Goal: Task Accomplishment & Management: Complete application form

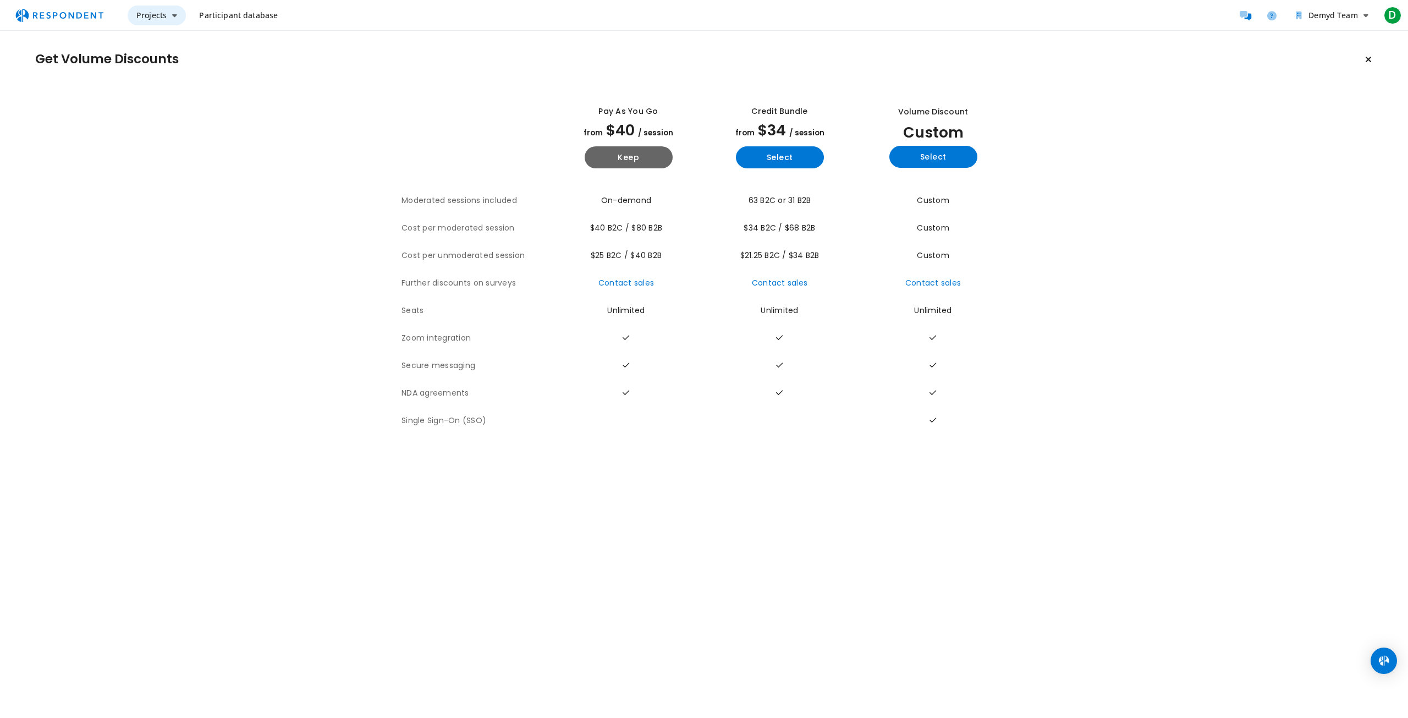
click at [160, 18] on span "Projects" at bounding box center [151, 15] width 30 height 10
click at [173, 37] on link "Create project" at bounding box center [198, 43] width 141 height 26
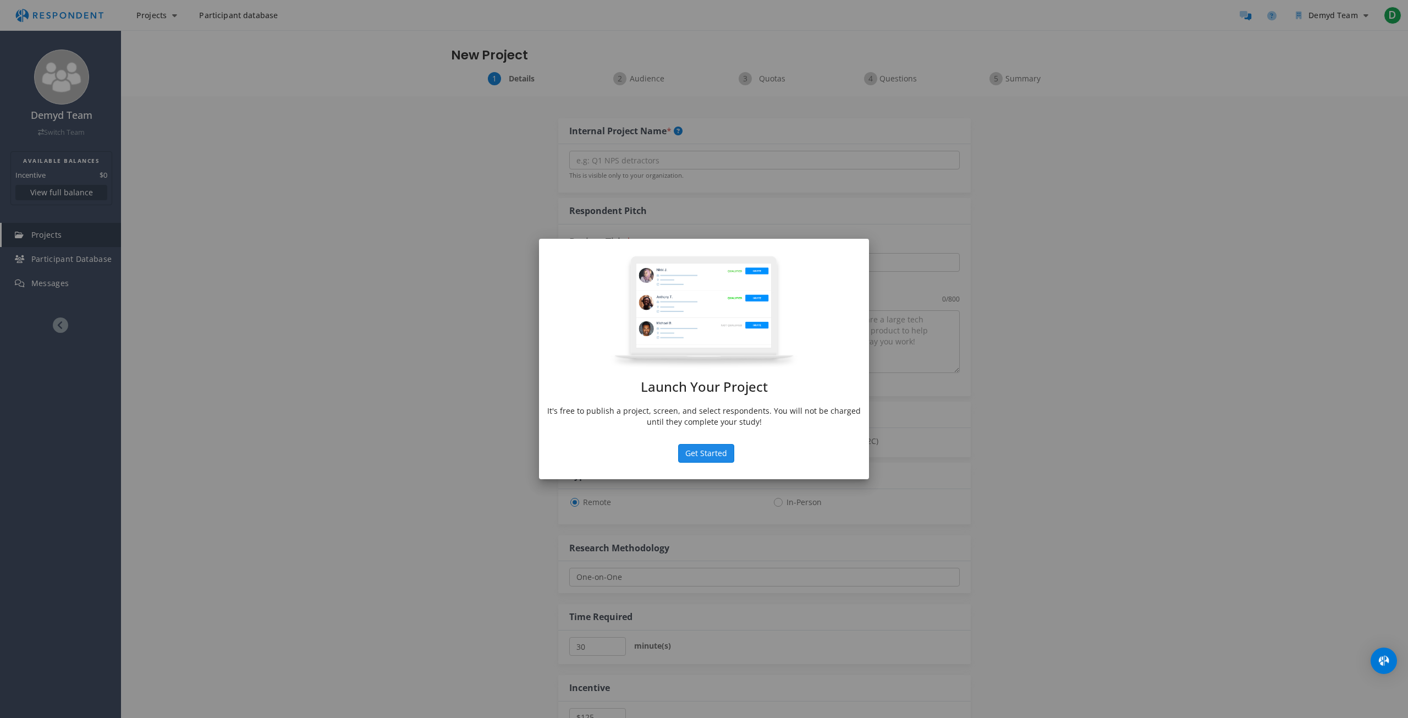
click at [718, 448] on button "Get Started" at bounding box center [706, 453] width 56 height 19
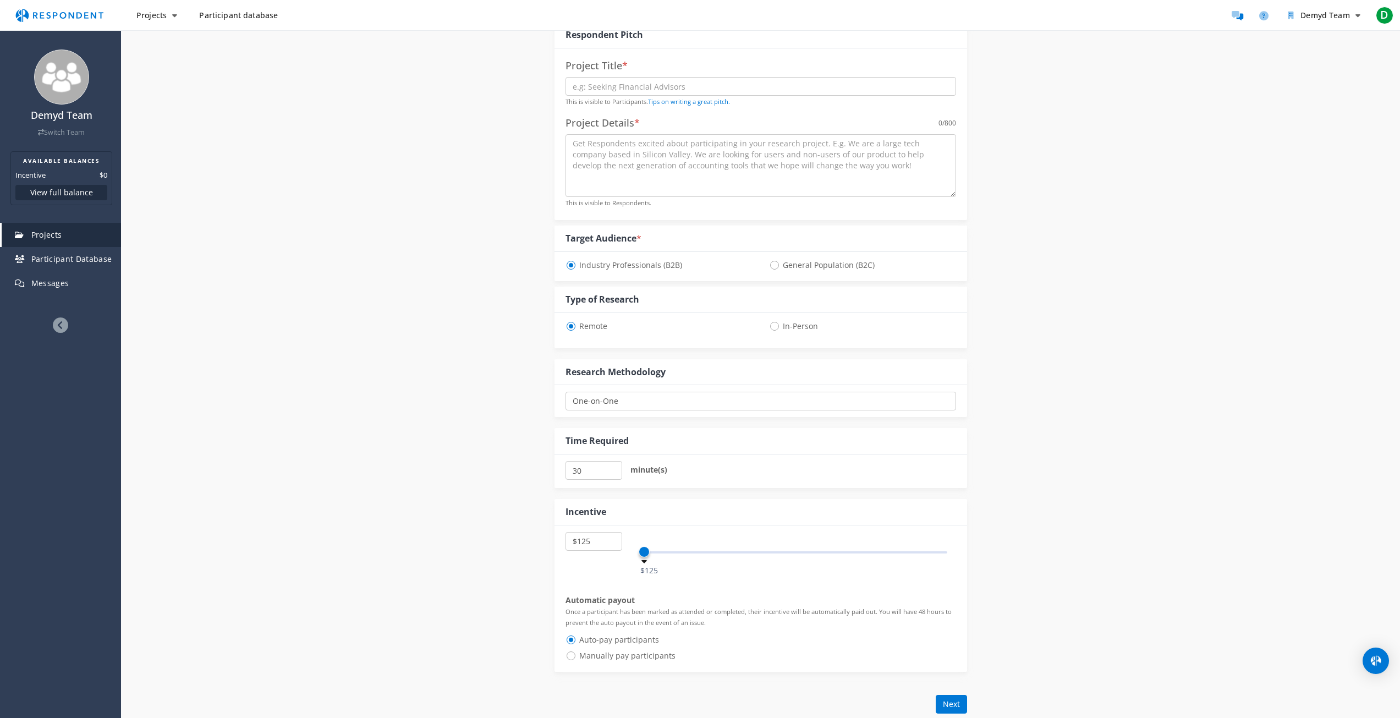
scroll to position [165, 0]
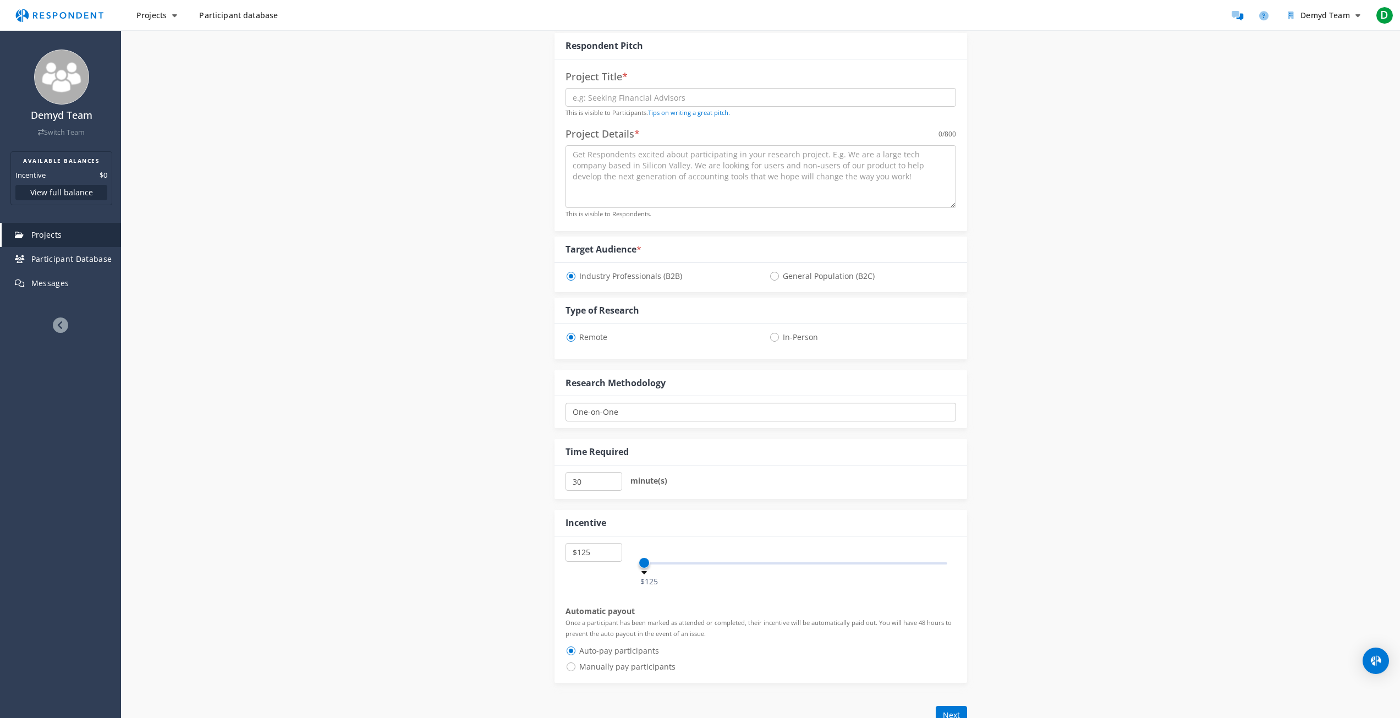
click at [727, 413] on select "One-on-One Focus Group Unmoderated Study Survey Diary Study" at bounding box center [760, 412] width 391 height 19
select select "number:9"
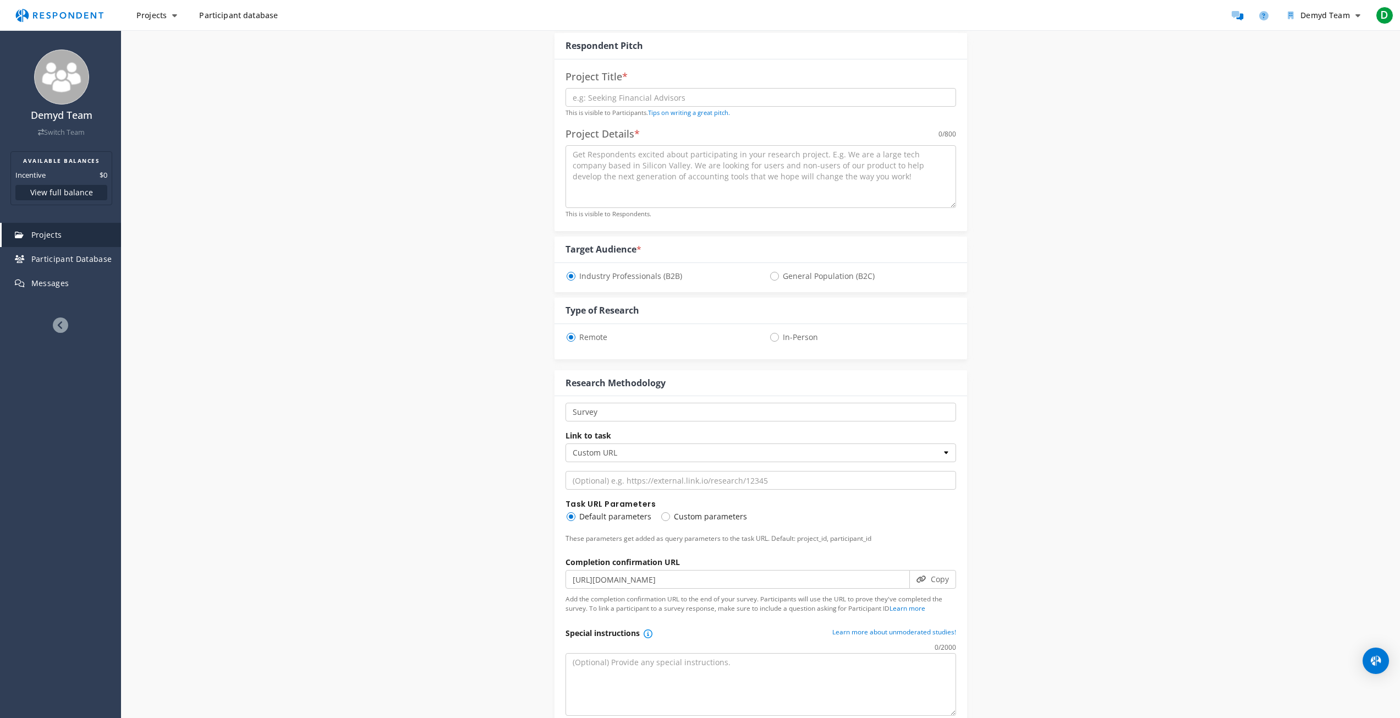
click at [375, 372] on div "Details Audience Quotas Questions Summary Internal Project Name * This is visib…" at bounding box center [760, 645] width 1279 height 1477
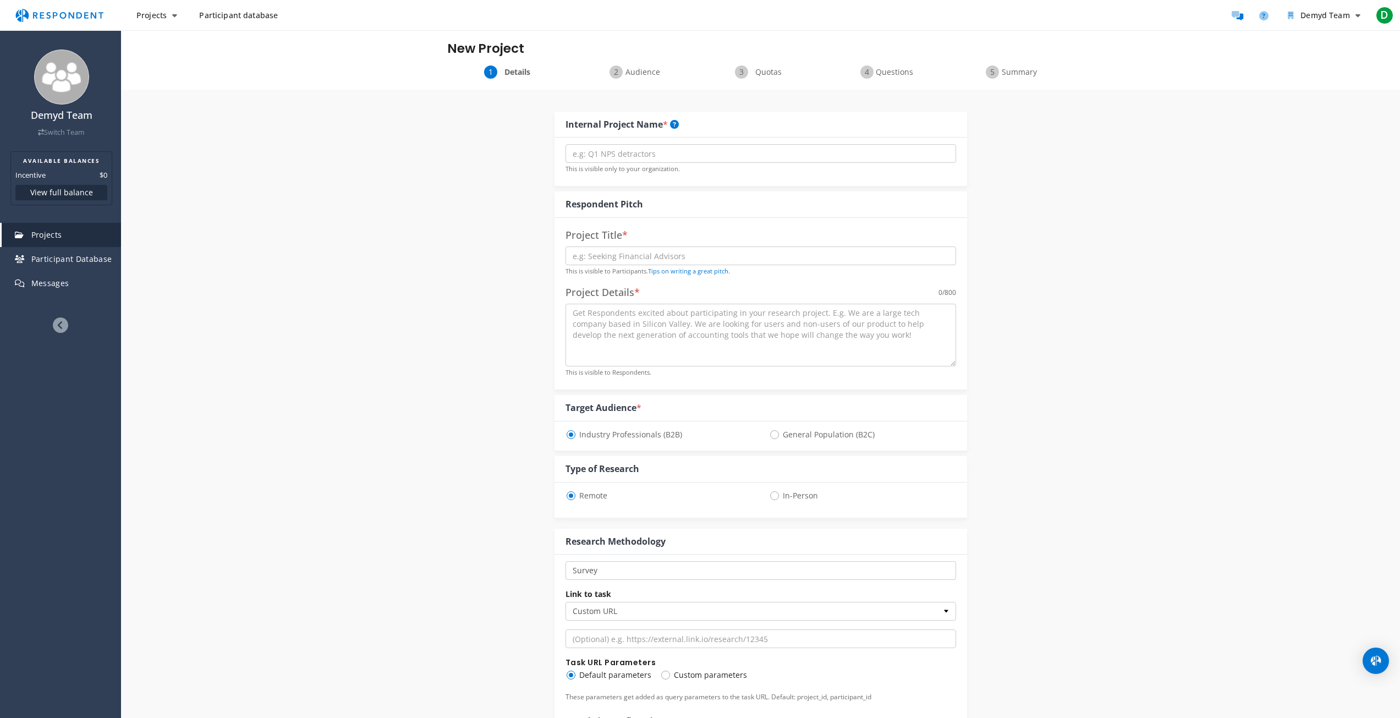
scroll to position [0, 0]
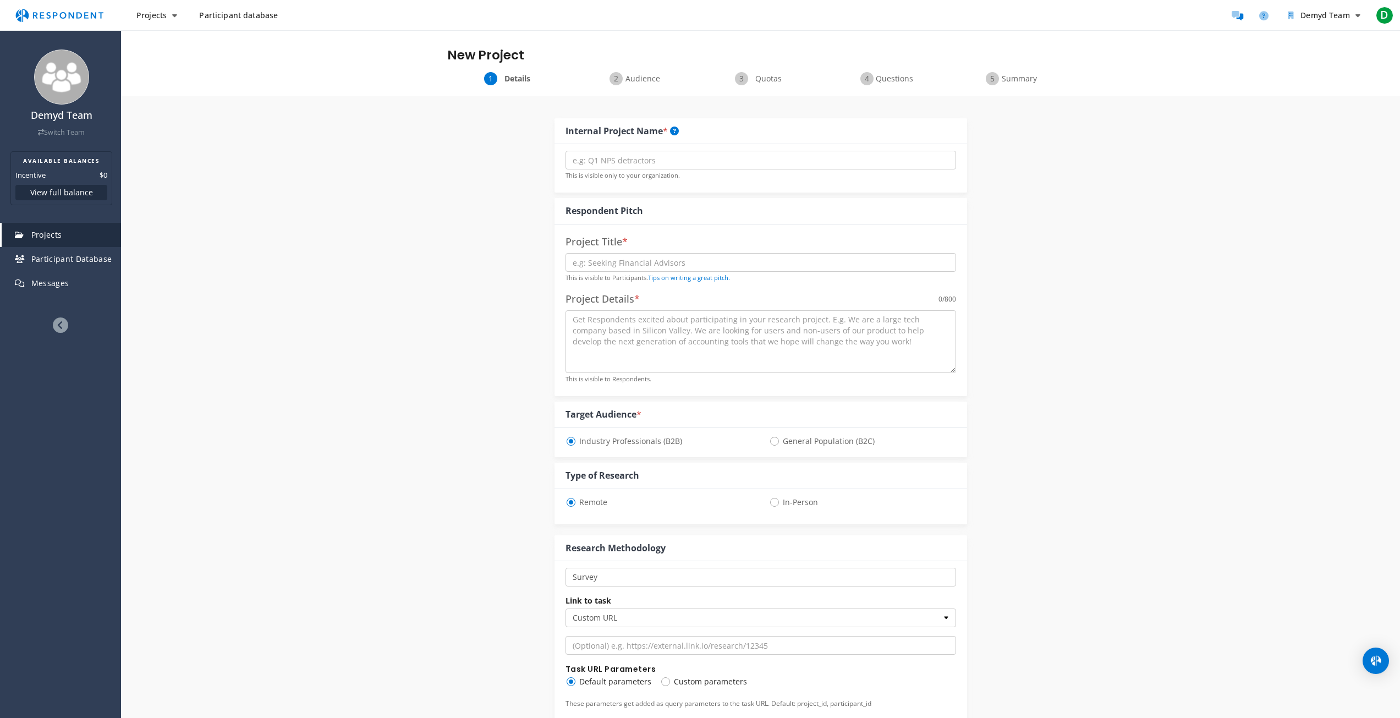
drag, startPoint x: 639, startPoint y: 58, endPoint x: 642, endPoint y: 74, distance: 16.3
click at [640, 64] on div "New Project" at bounding box center [761, 51] width 644 height 42
click at [642, 74] on span "Audience" at bounding box center [643, 78] width 36 height 11
click at [612, 155] on input "text" at bounding box center [760, 160] width 391 height 19
type input "test"
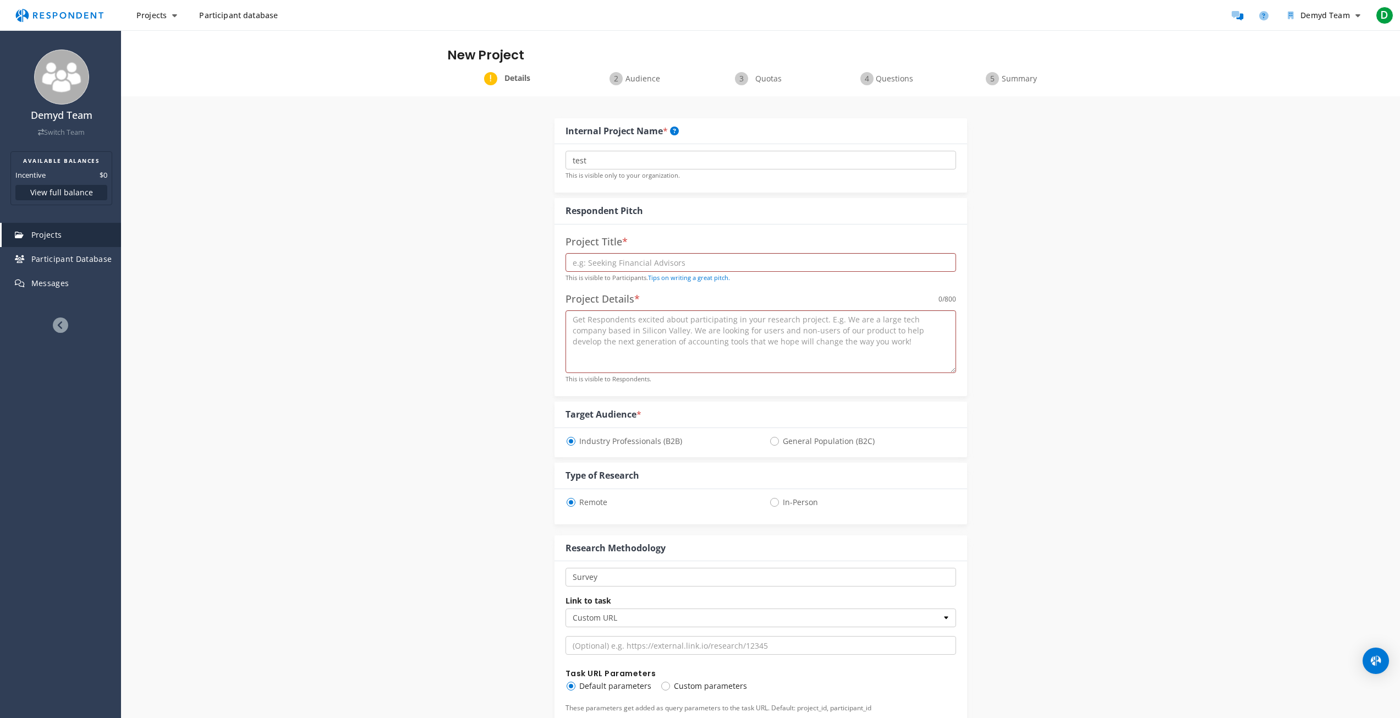
drag, startPoint x: 446, startPoint y: 267, endPoint x: 454, endPoint y: 267, distance: 7.7
click at [603, 256] on input "text" at bounding box center [760, 262] width 391 height 19
type input "tsest"
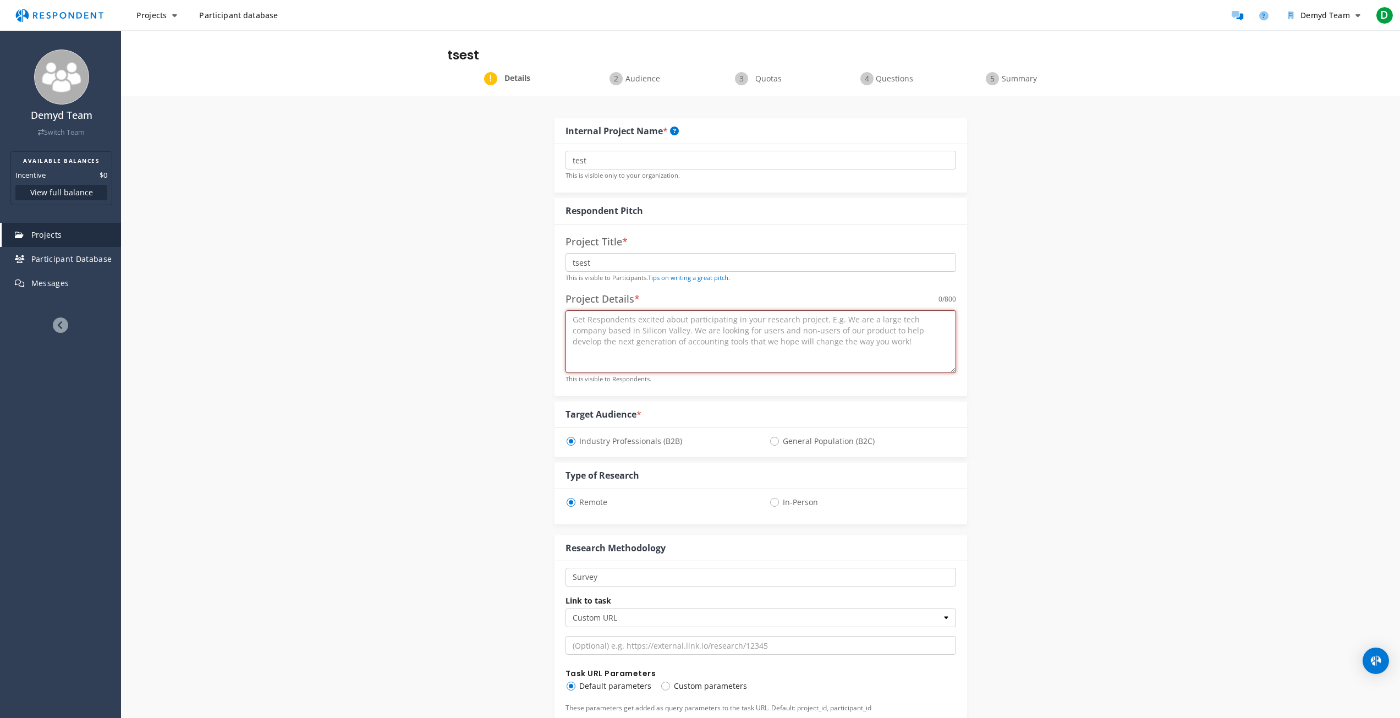
click at [631, 324] on textarea at bounding box center [760, 341] width 391 height 63
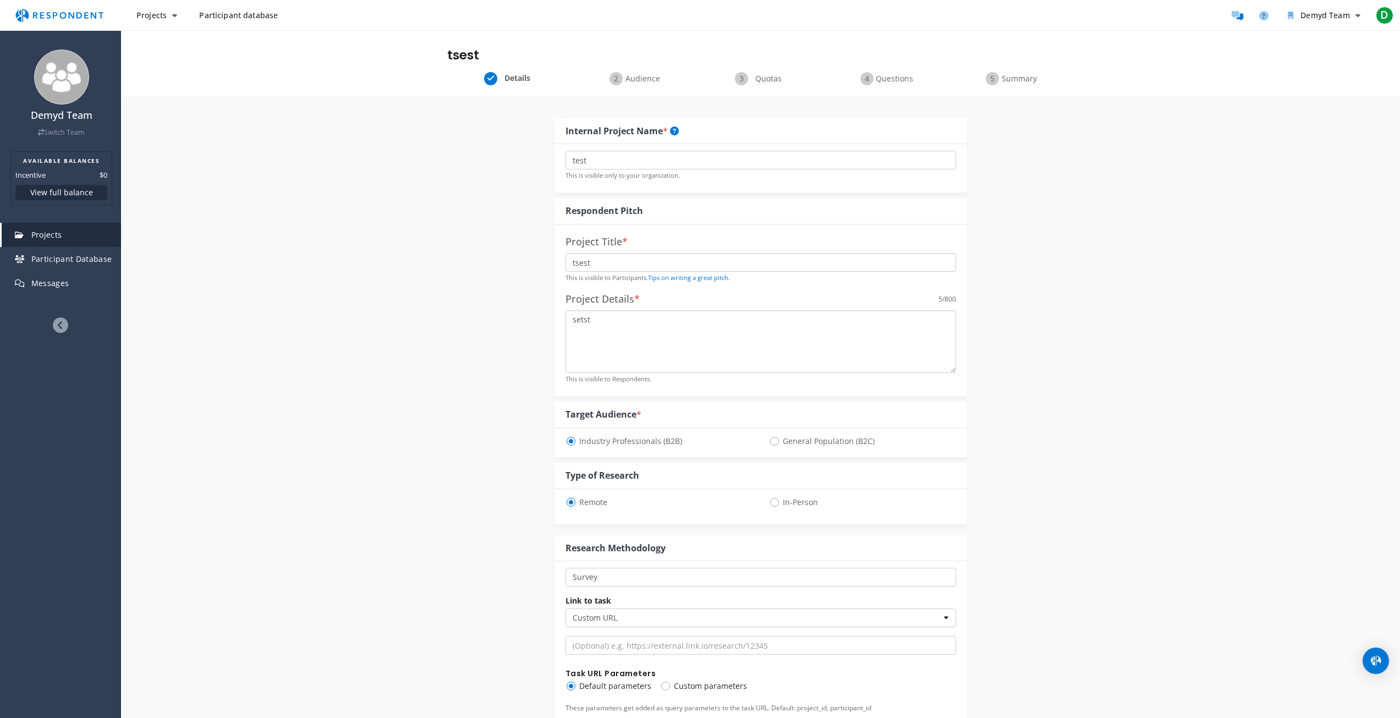
type textarea "setst"
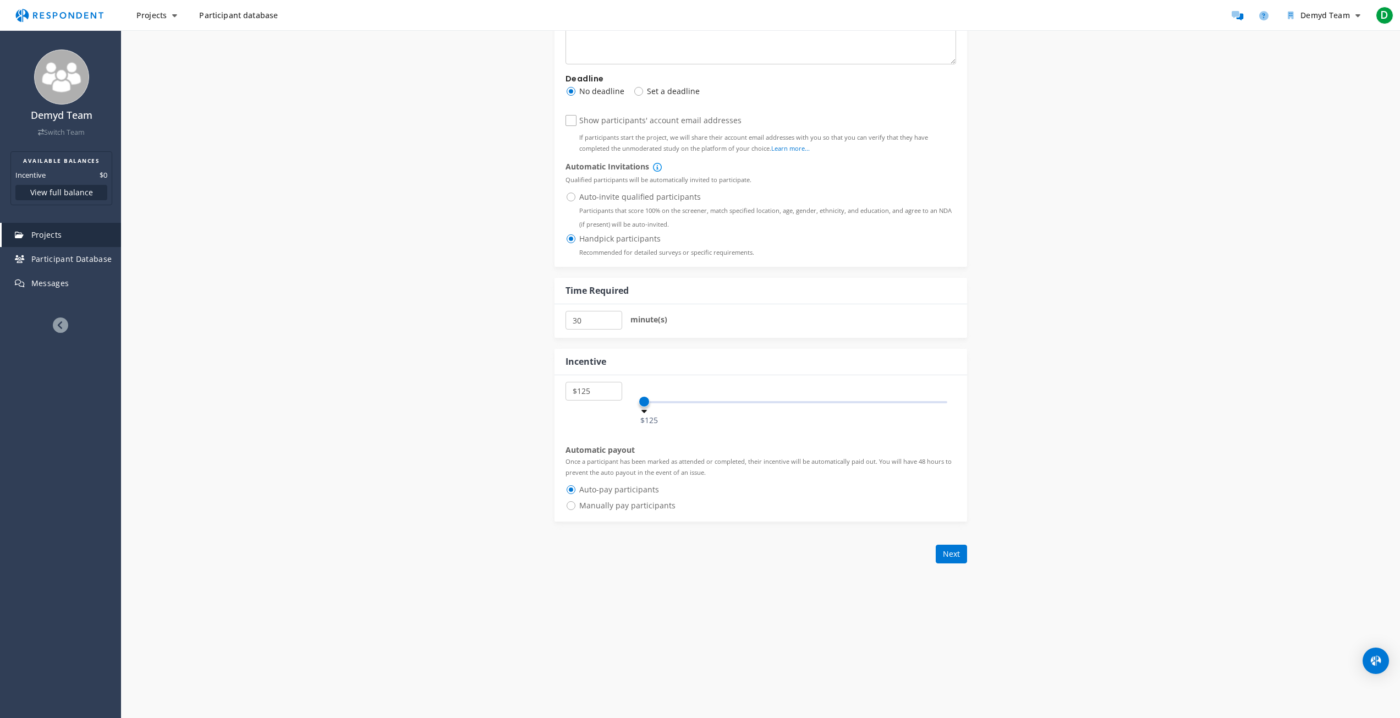
scroll to position [825, 0]
click at [647, 507] on span "Manually pay participants" at bounding box center [620, 501] width 110 height 13
click at [573, 504] on input "Manually pay participants" at bounding box center [568, 500] width 7 height 7
radio input "true"
click at [630, 480] on span "Auto-pay participants" at bounding box center [612, 485] width 94 height 13
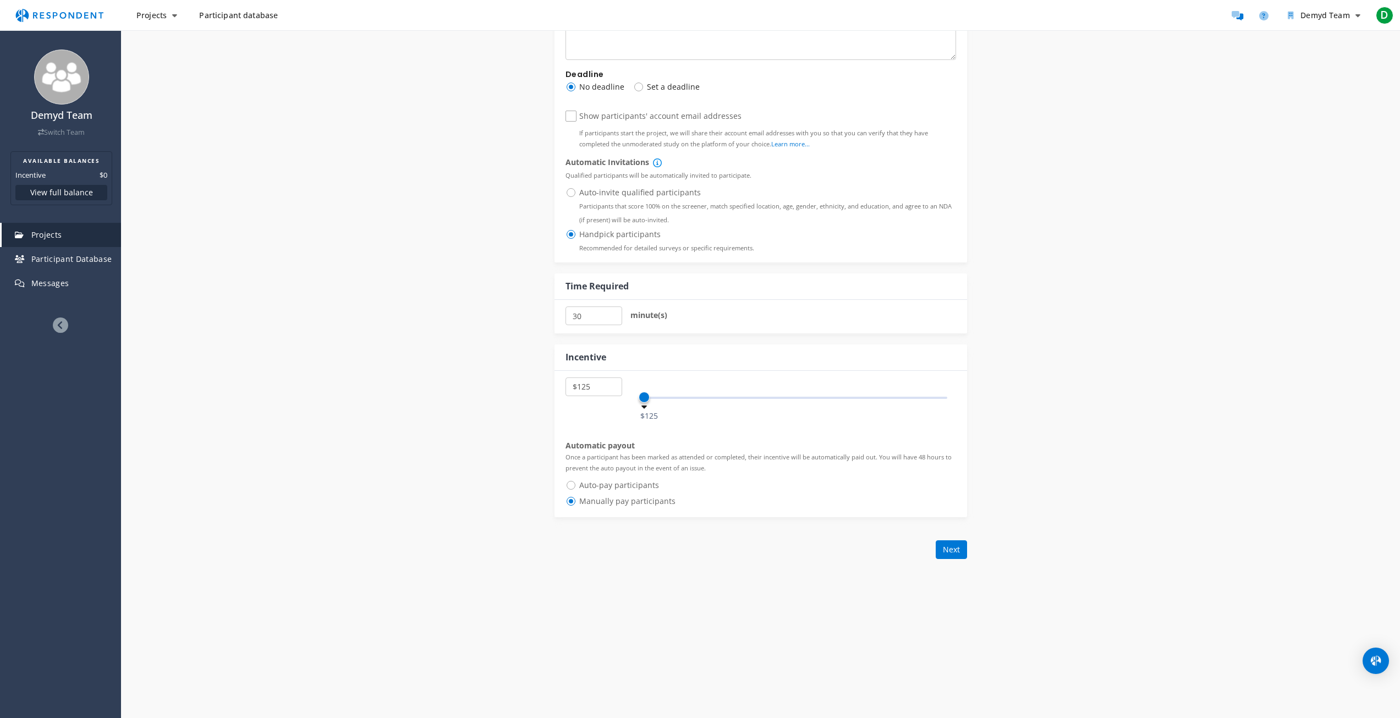
click at [573, 481] on input "Auto-pay participants" at bounding box center [568, 484] width 7 height 7
radio input "true"
click at [952, 534] on button "Next" at bounding box center [951, 539] width 31 height 19
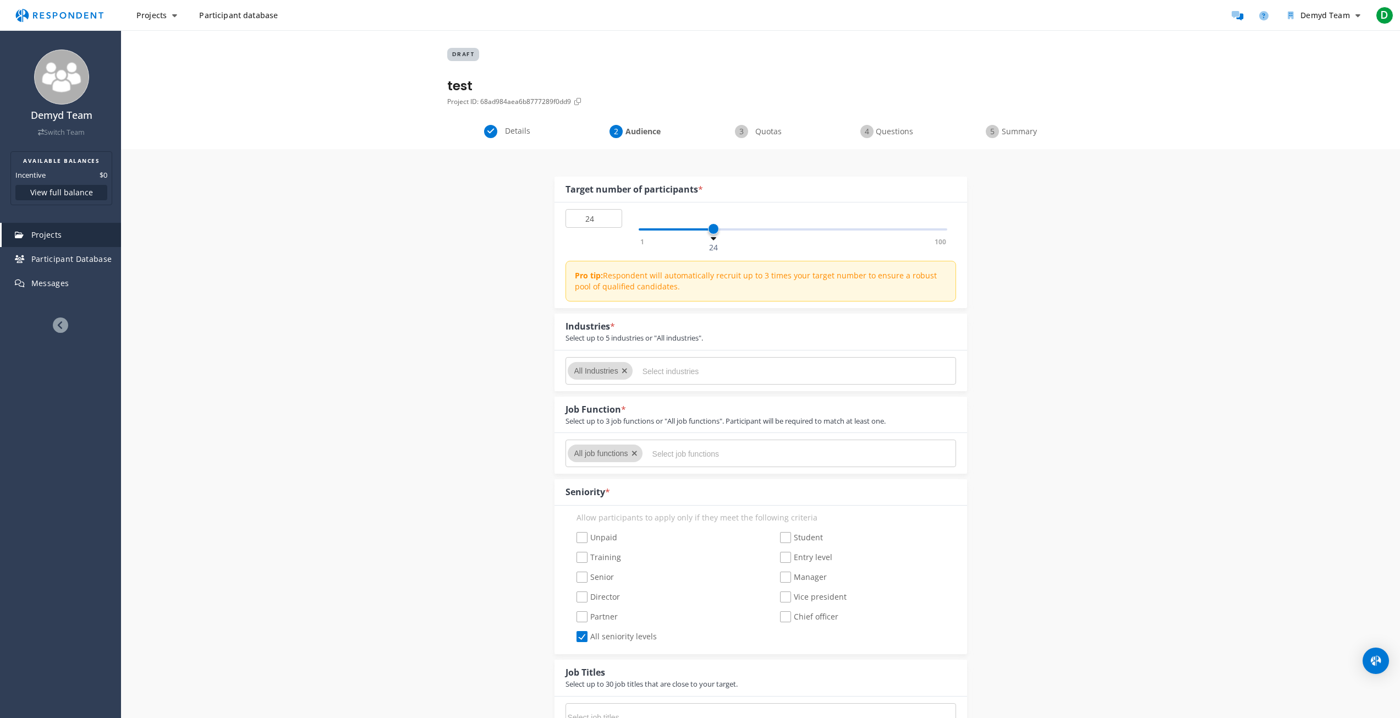
type input "25"
drag, startPoint x: 677, startPoint y: 236, endPoint x: 716, endPoint y: 241, distance: 38.9
click at [716, 230] on div "1 100 25" at bounding box center [793, 229] width 309 height 2
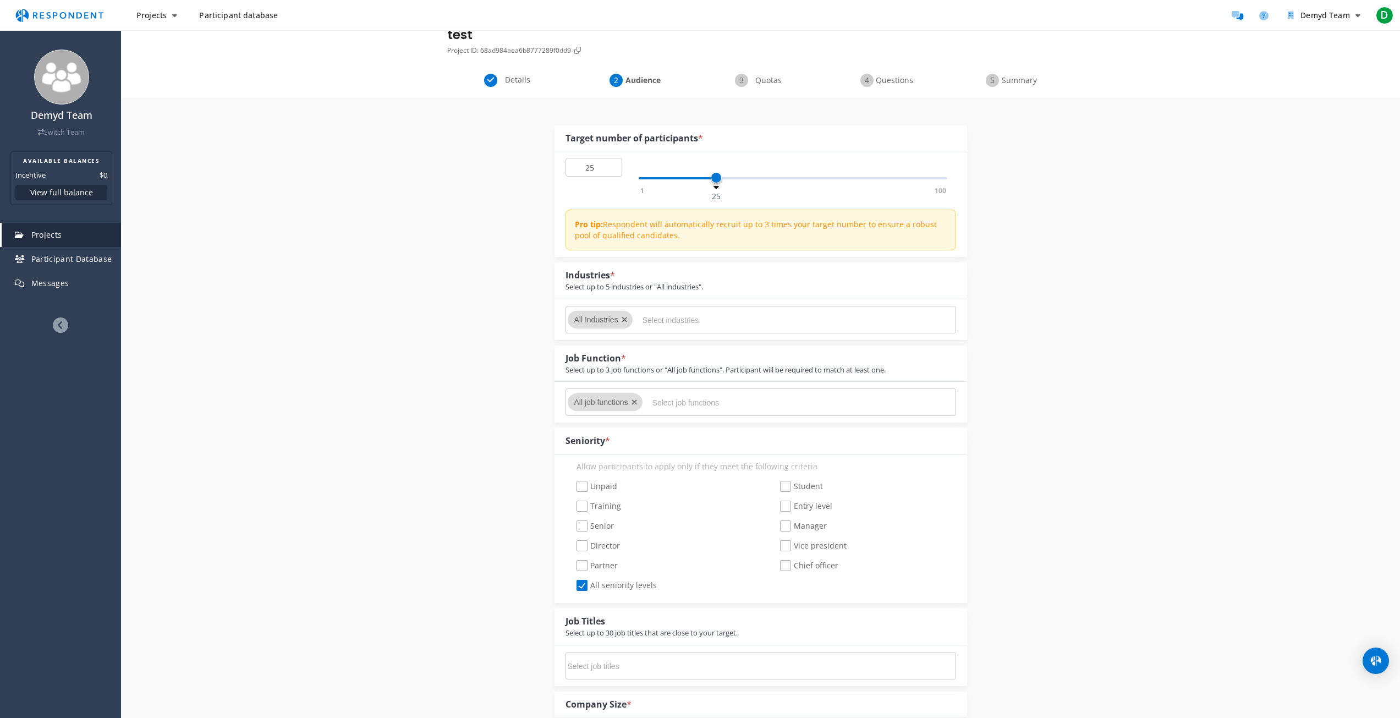
scroll to position [55, 0]
click at [688, 310] on input "Select industries" at bounding box center [724, 316] width 165 height 19
click at [620, 317] on md-chip "All Industries" at bounding box center [600, 316] width 65 height 18
click at [625, 316] on icon "Remove All Industries" at bounding box center [625, 316] width 6 height 8
click at [643, 315] on input "Select industries" at bounding box center [724, 316] width 165 height 19
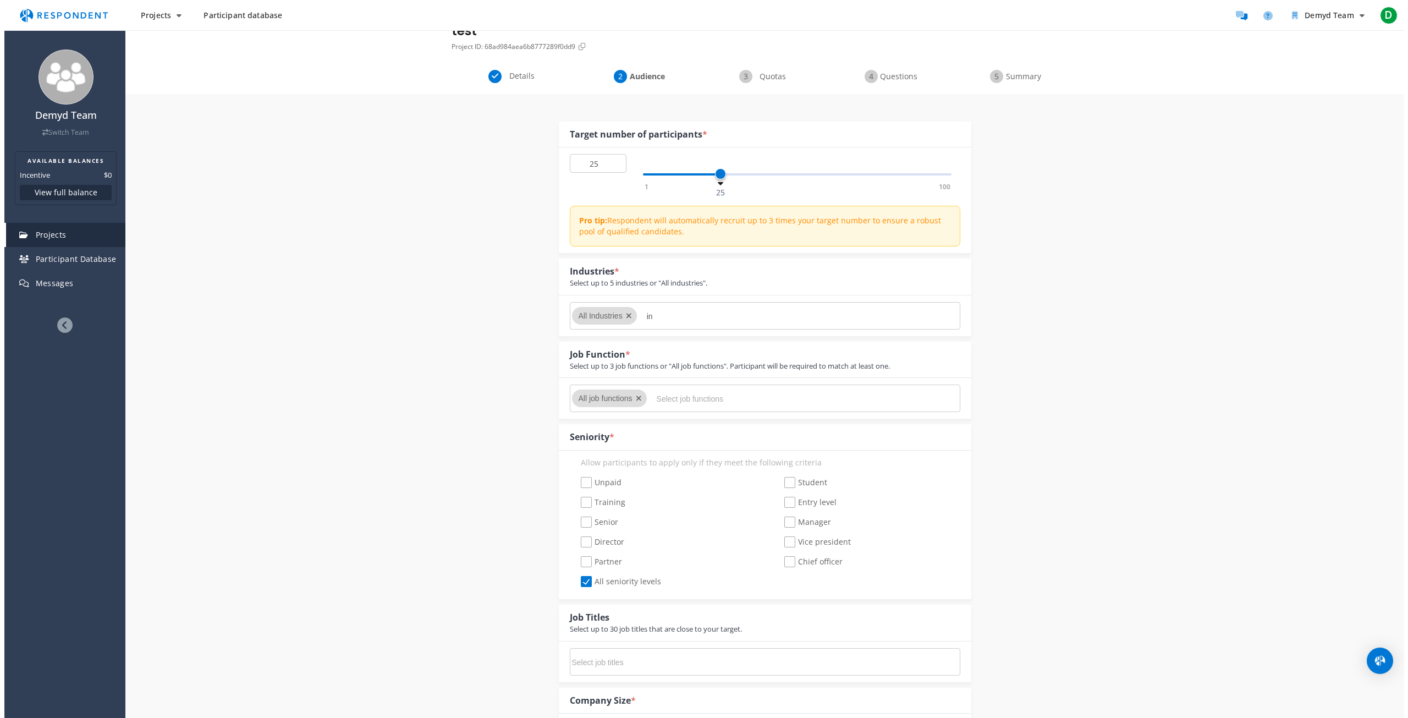
scroll to position [0, 0]
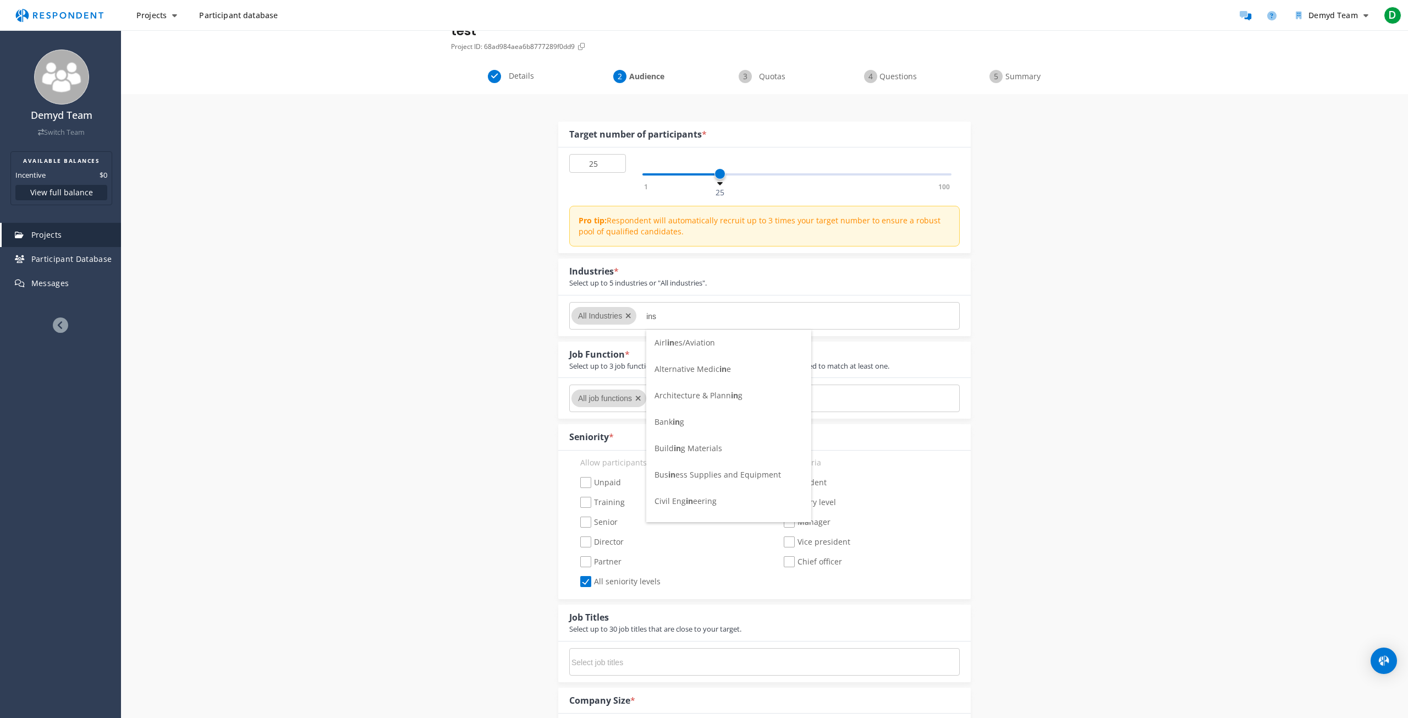
type input "insu"
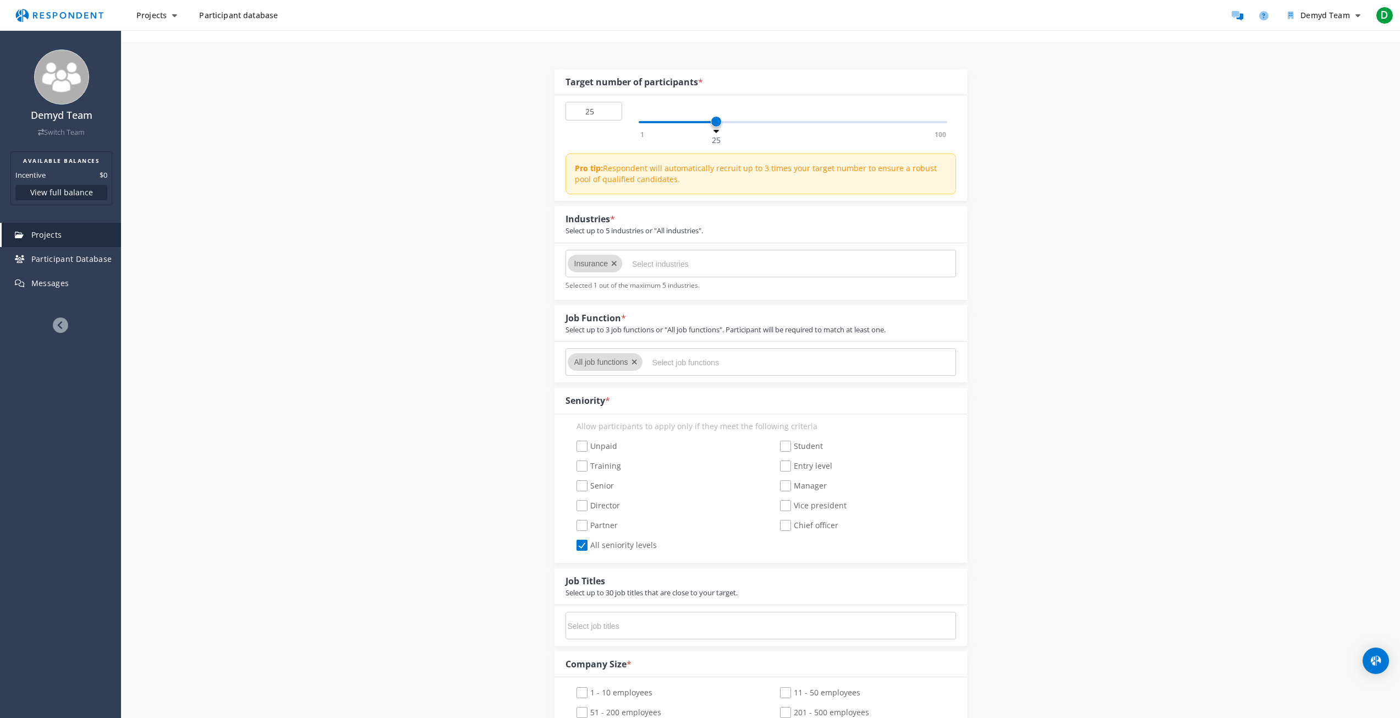
scroll to position [110, 0]
click at [591, 507] on span "Director" at bounding box center [597, 503] width 43 height 13
click at [573, 507] on input "Director" at bounding box center [568, 502] width 7 height 7
checkbox input "true"
checkbox input "false"
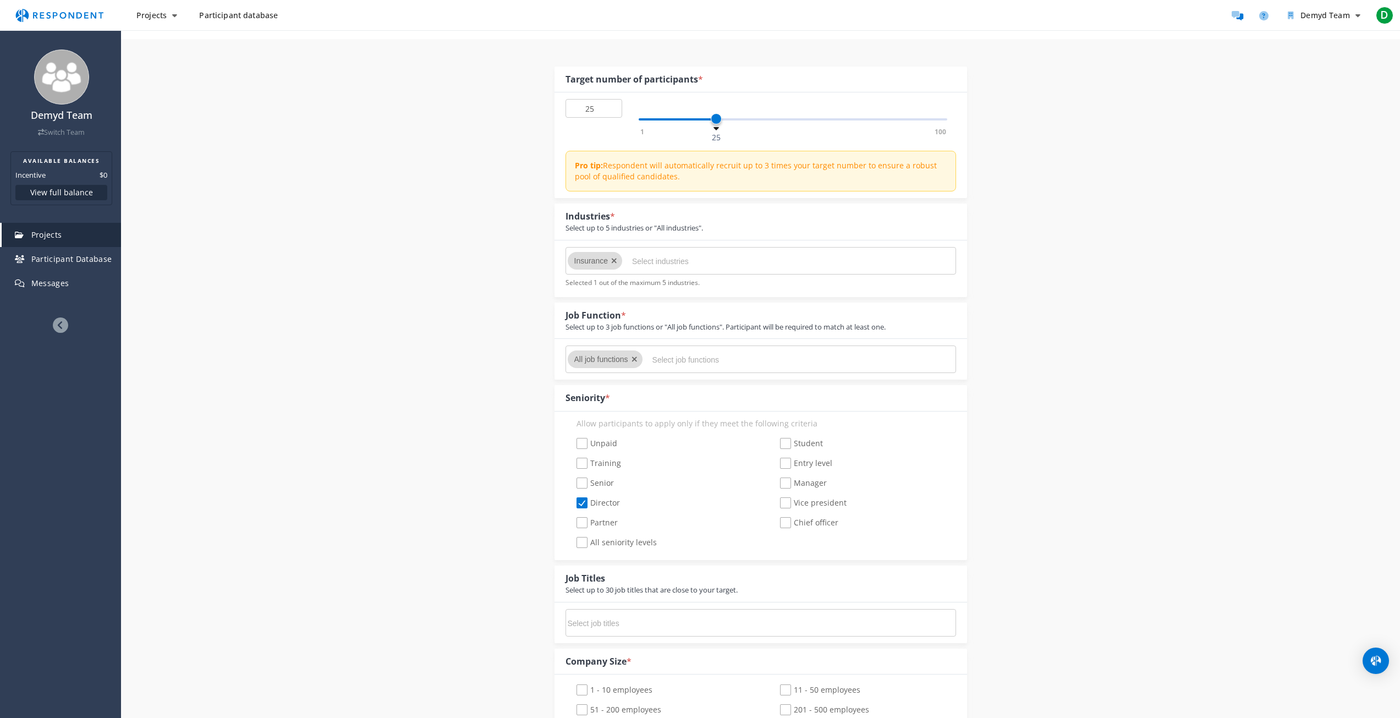
click at [787, 500] on span "Vice president" at bounding box center [813, 503] width 67 height 13
click at [776, 500] on input "Vice president" at bounding box center [772, 502] width 7 height 7
checkbox input "true"
click at [783, 525] on span "Chief officer" at bounding box center [809, 523] width 58 height 13
click at [776, 525] on input "Chief officer" at bounding box center [772, 522] width 7 height 7
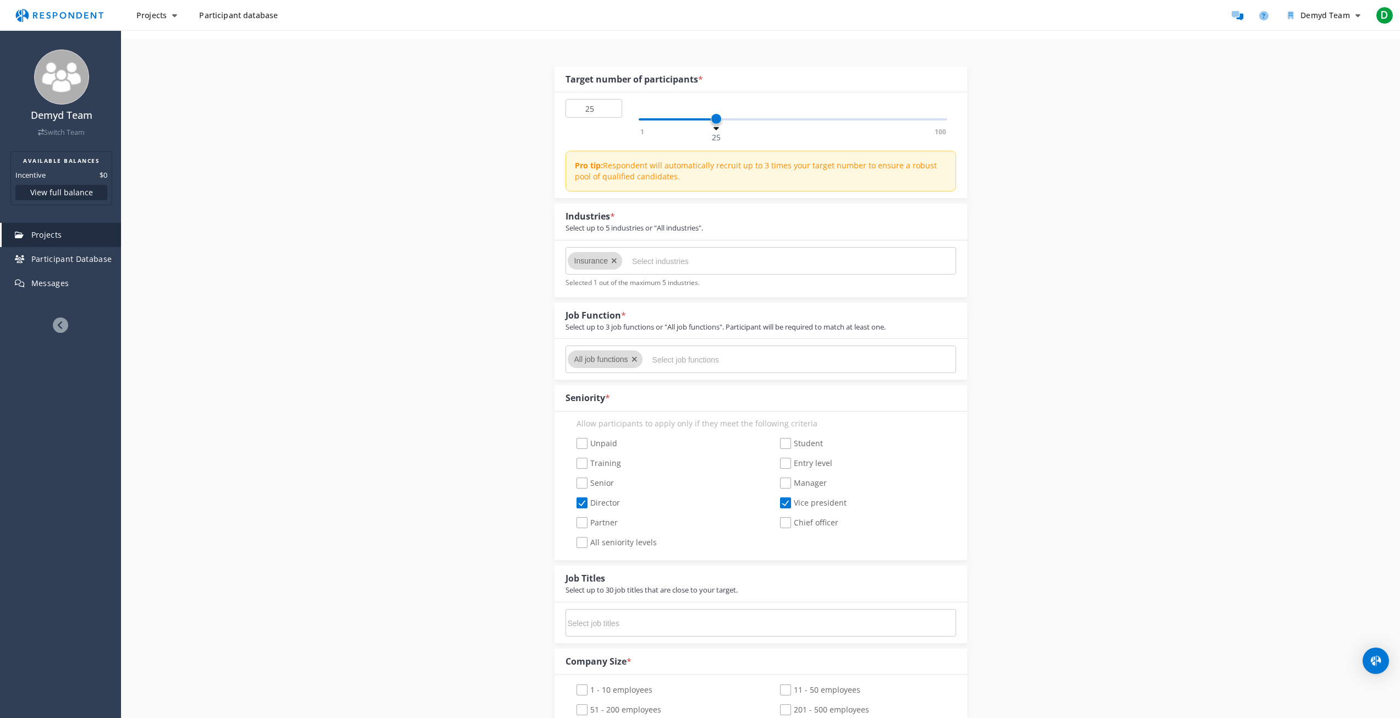
checkbox input "true"
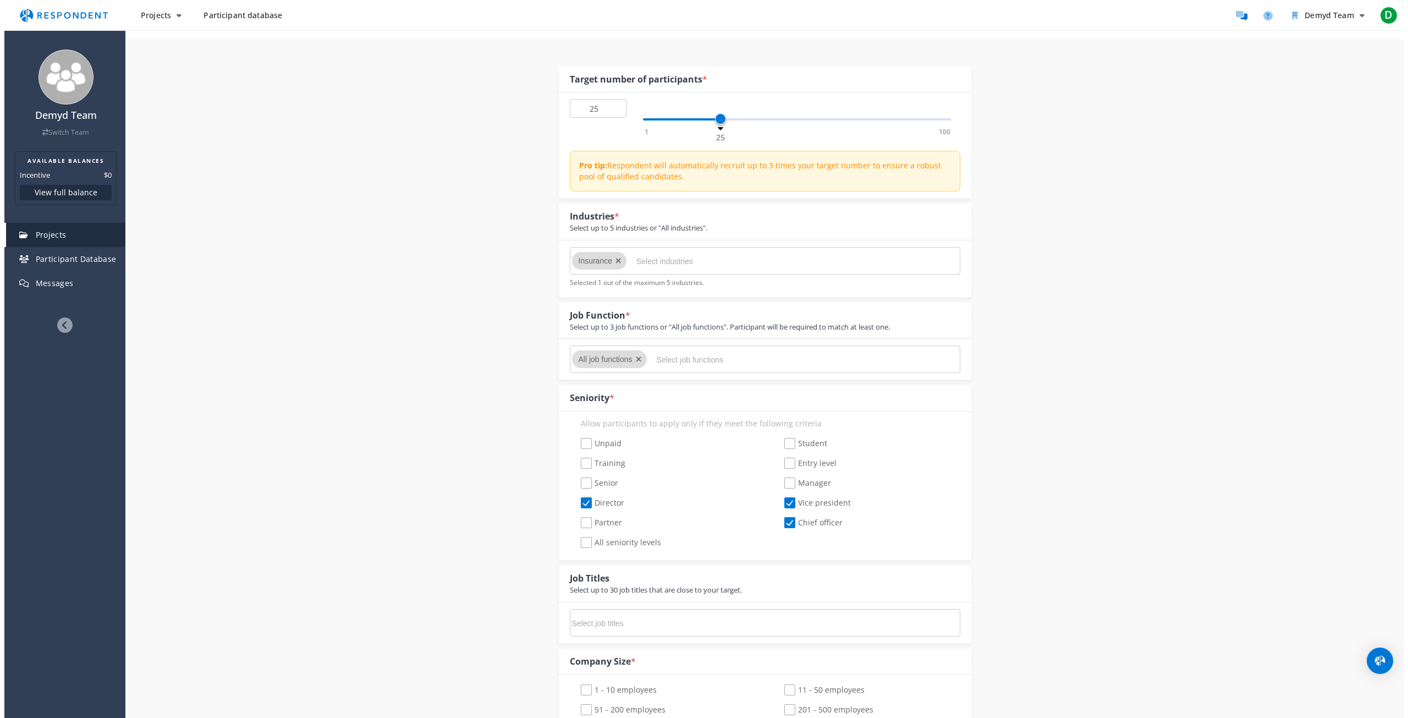
scroll to position [0, 0]
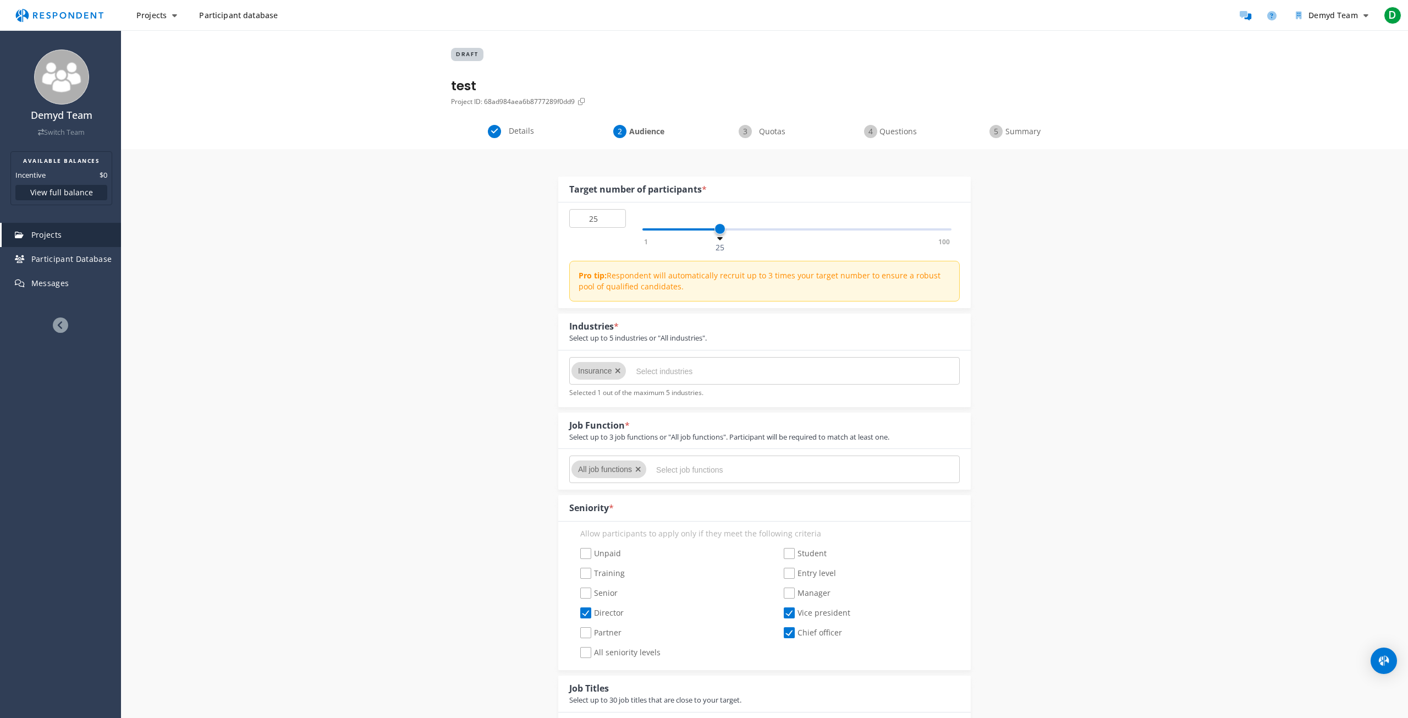
click at [656, 460] on input "Select job functions" at bounding box center [738, 469] width 165 height 19
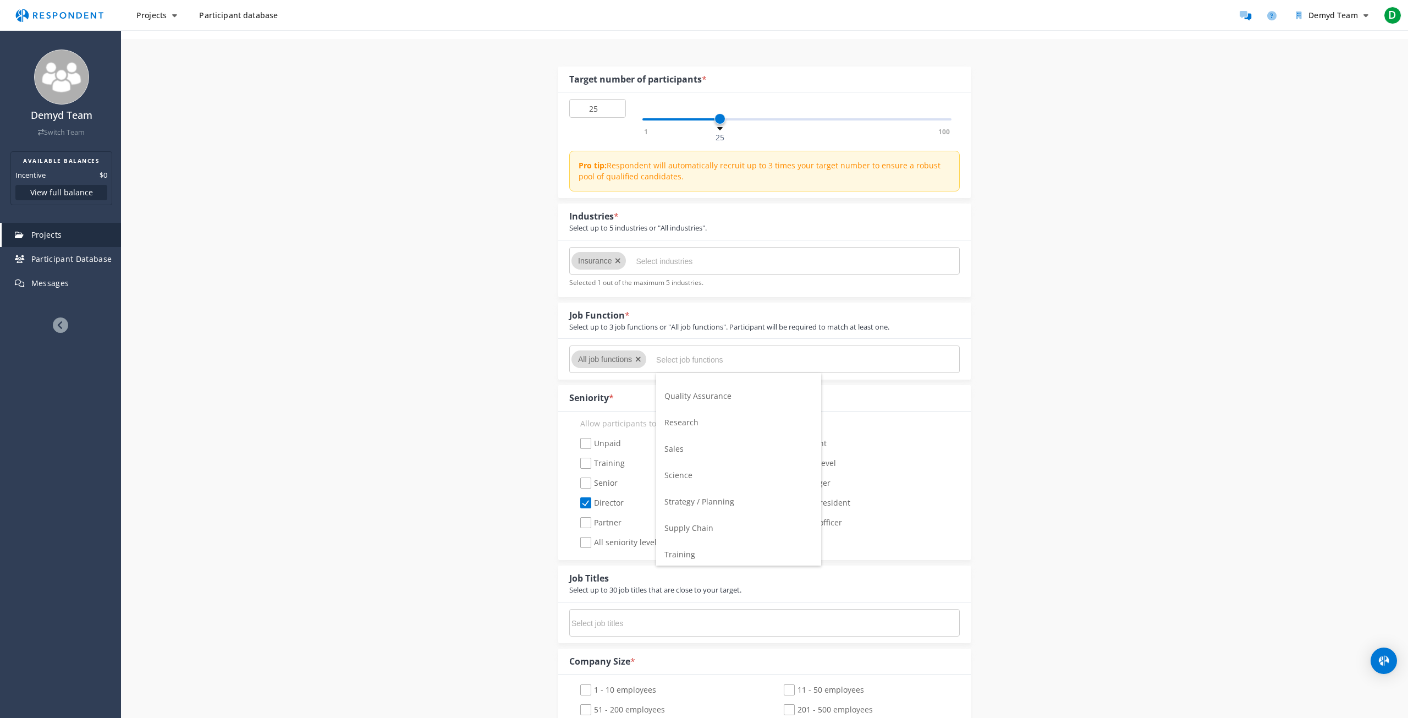
scroll to position [705, 0]
click at [469, 348] on div "Internal Project Name * test This is visible only to your organization. Respond…" at bounding box center [765, 727] width 644 height 1377
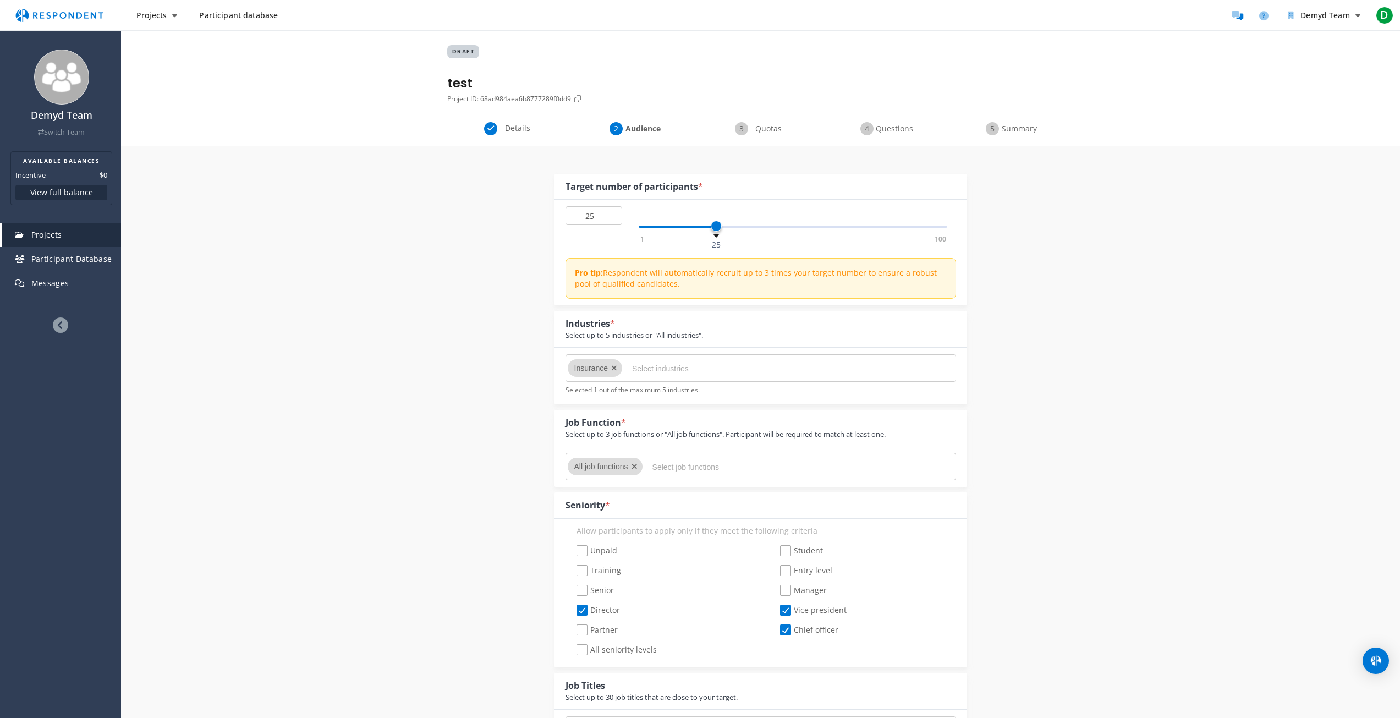
scroll to position [0, 0]
click at [770, 133] on span "Quotas" at bounding box center [768, 131] width 36 height 11
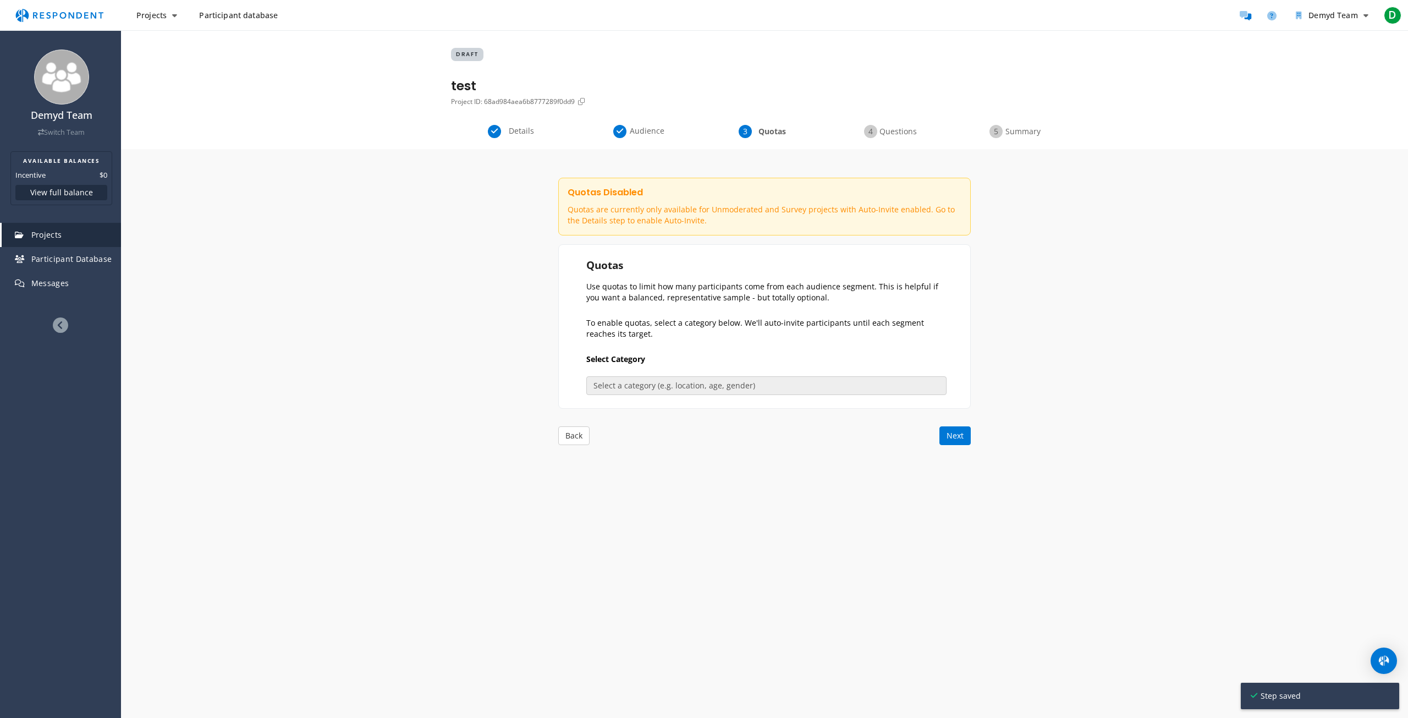
click at [884, 126] on span "Questions" at bounding box center [898, 131] width 36 height 11
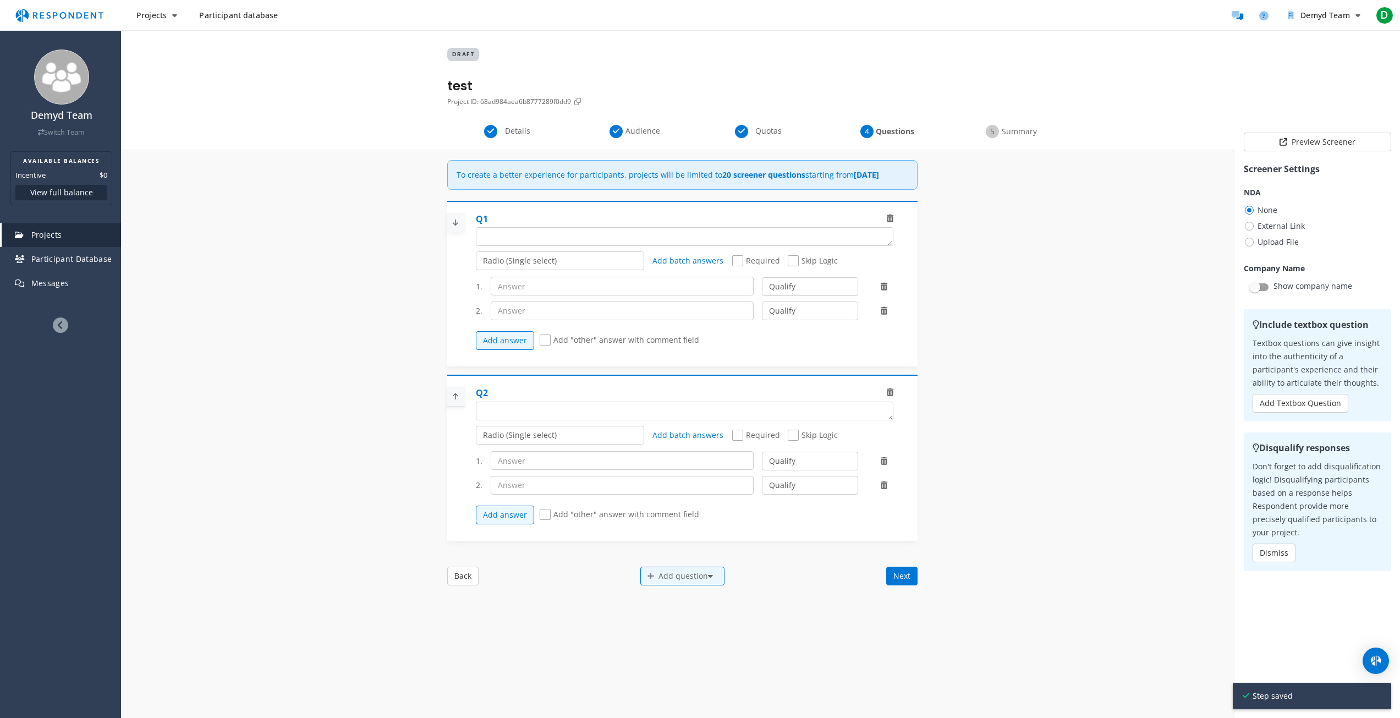
click at [1020, 130] on span "Summary" at bounding box center [1019, 131] width 36 height 11
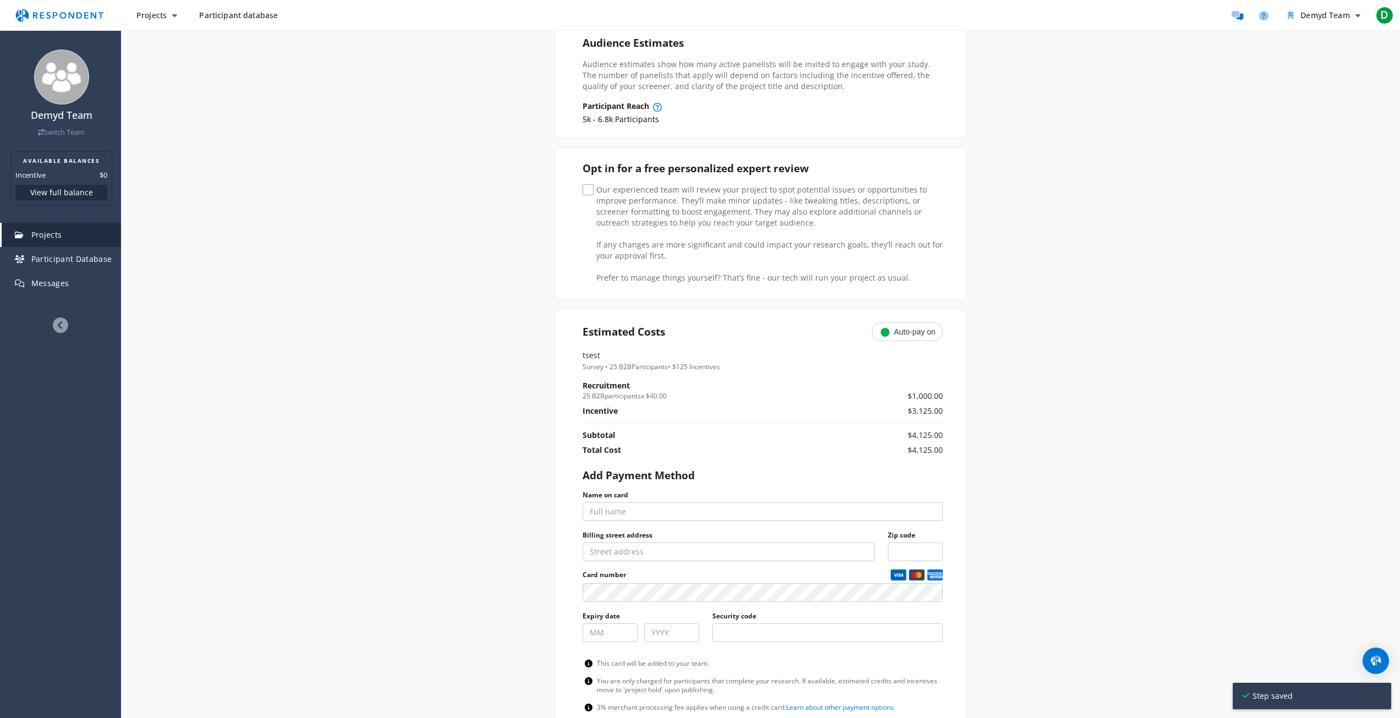
scroll to position [220, 0]
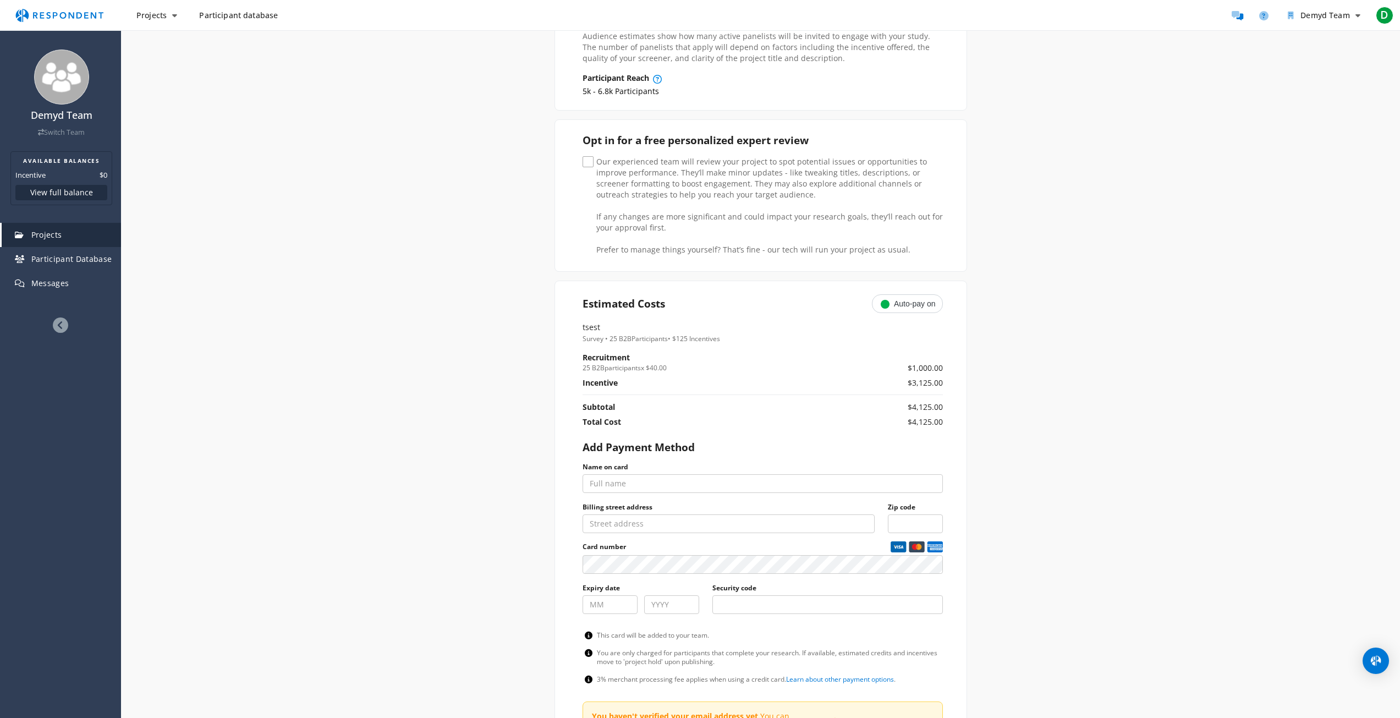
drag, startPoint x: 581, startPoint y: 368, endPoint x: 680, endPoint y: 358, distance: 99.0
click at [680, 358] on section "Estimated Costs Auto-pay on tsest Survey • 25 B2B Participants • $125 Incentive…" at bounding box center [760, 541] width 413 height 520
click at [668, 362] on small "25 B2B participants x $40.00" at bounding box center [710, 367] width 254 height 10
click at [667, 365] on small "25 B2B participants x $40.00" at bounding box center [710, 367] width 254 height 10
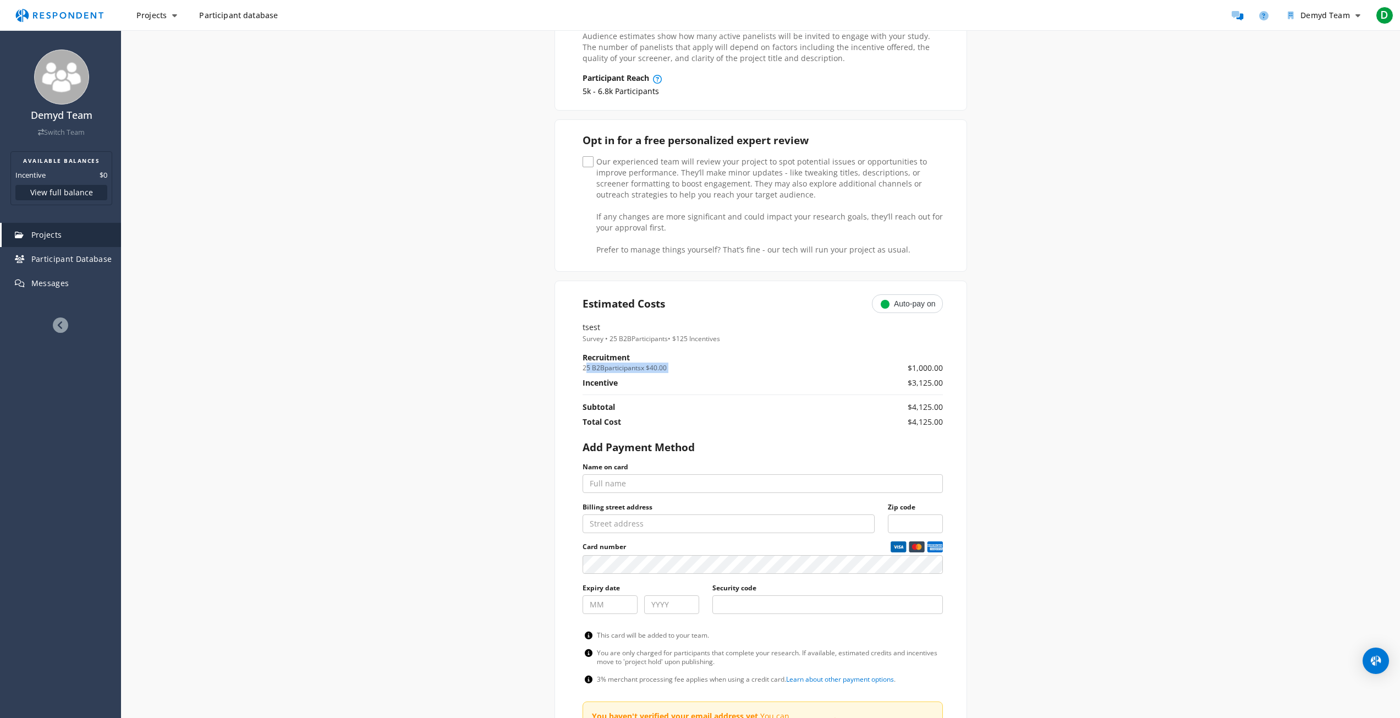
click at [667, 365] on small "25 B2B participants x $40.00" at bounding box center [710, 367] width 254 height 10
click at [758, 337] on h4 "Survey • 25 B2B Participants • $125 Incentives" at bounding box center [763, 338] width 360 height 9
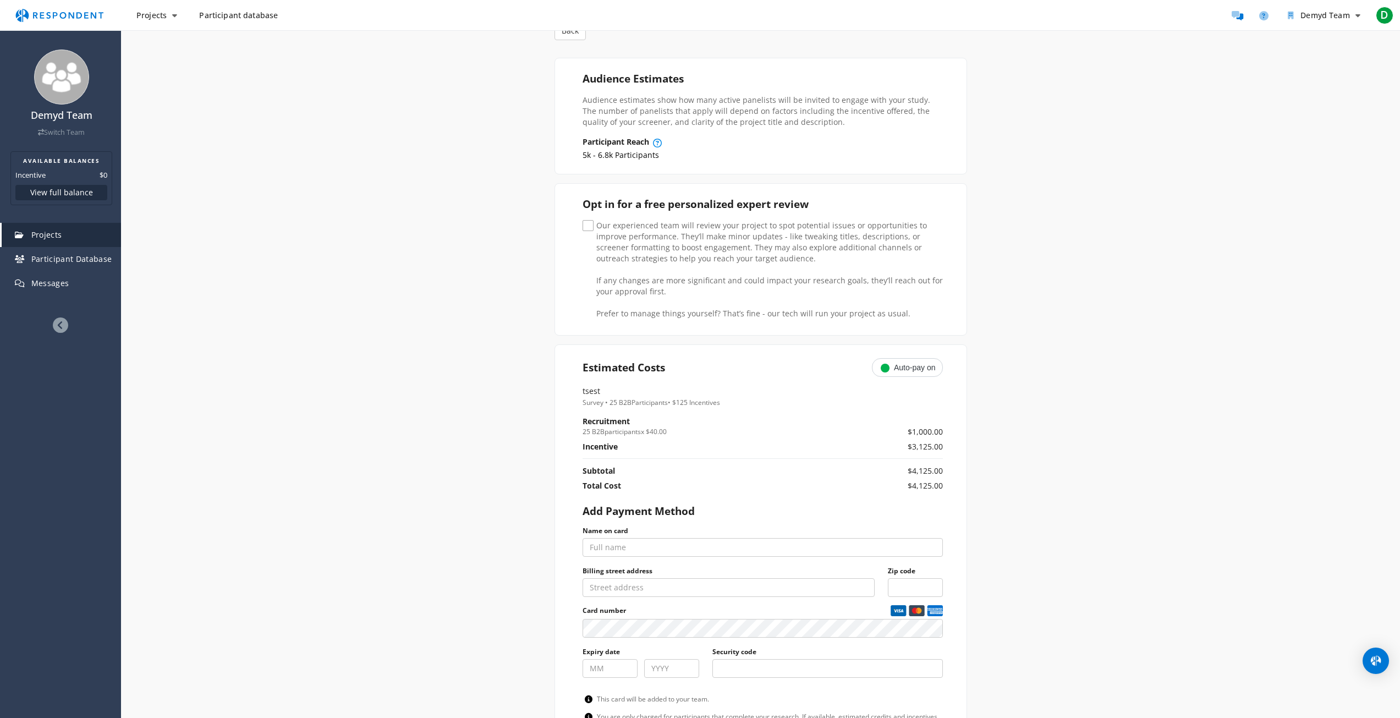
scroll to position [0, 0]
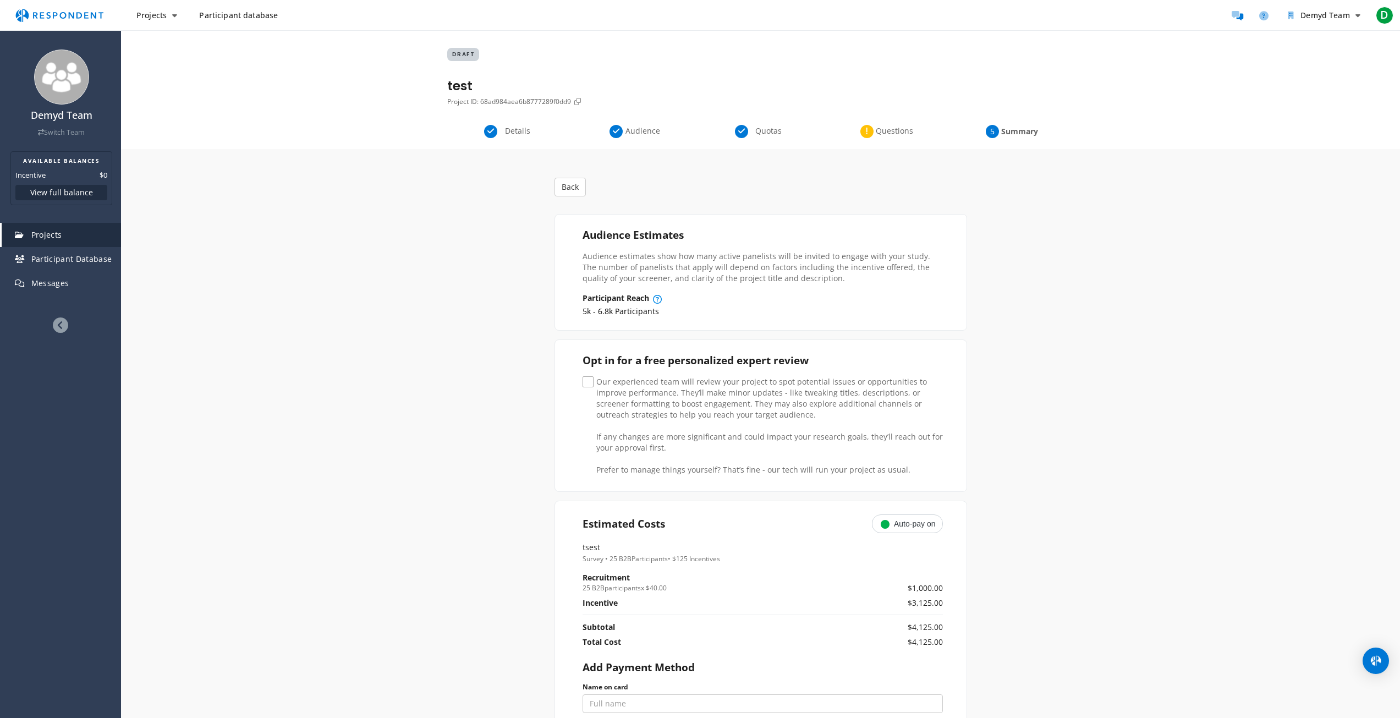
click at [506, 131] on span "Details" at bounding box center [517, 130] width 36 height 11
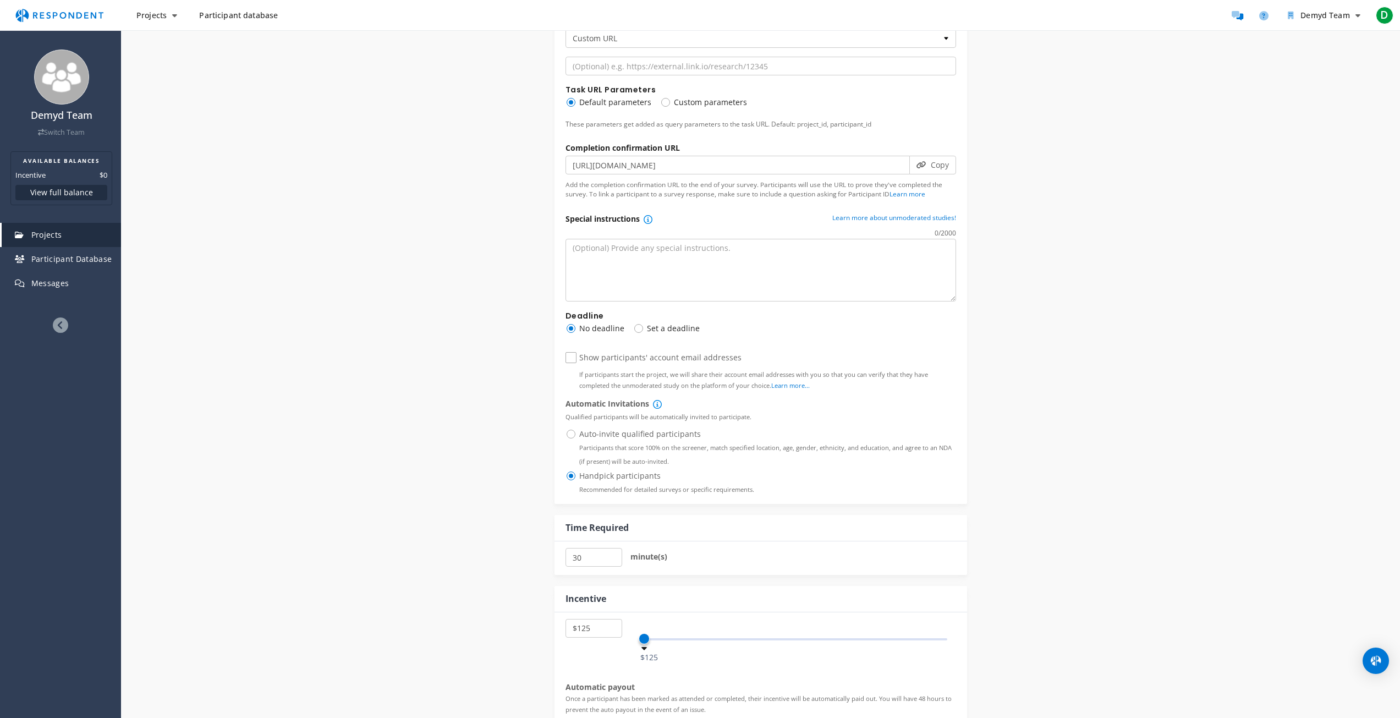
scroll to position [825, 0]
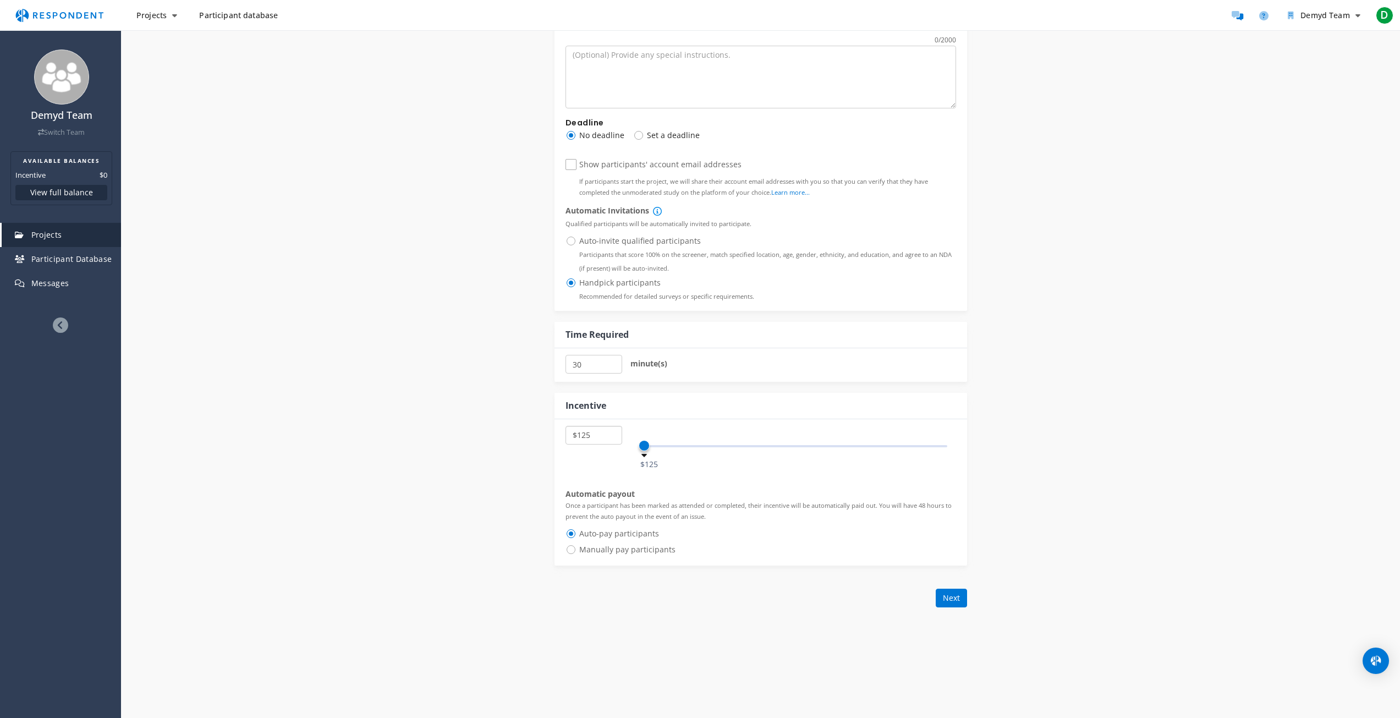
drag, startPoint x: 598, startPoint y: 431, endPoint x: 579, endPoint y: 434, distance: 18.9
click at [579, 434] on select "$5 $10 $15 $20 $25 $30 $35 $40 $45 $50 $55 $60 $65 $70 $75 $80 $85 $90 $95 $100…" at bounding box center [593, 435] width 57 height 19
click at [588, 437] on select "$5 $10 $15 $20 $25 $30 $35 $40 $45 $50 $55 $60 $65 $70 $75 $80 $85 $90 $95 $100…" at bounding box center [593, 435] width 57 height 19
click at [589, 437] on select "$5 $10 $15 $20 $25 $30 $35 $40 $45 $50 $55 $60 $65 $70 $75 $80 $85 $90 $95 $100…" at bounding box center [593, 435] width 57 height 19
select select "number:5"
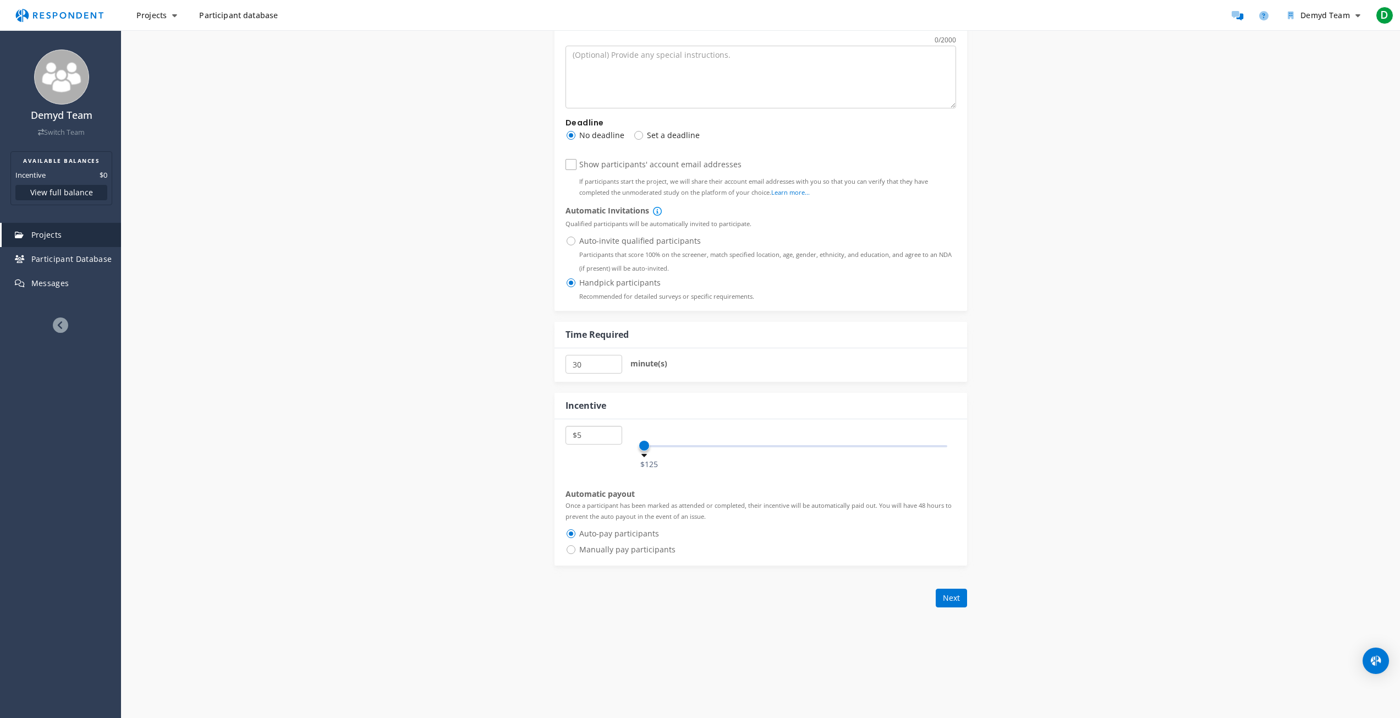
click at [565, 426] on select "$5 $10 $15 $20 $25 $30 $35 $40 $45 $50 $55 $60 $65 $70 $75 $80 $85 $90 $95 $100…" at bounding box center [593, 435] width 57 height 19
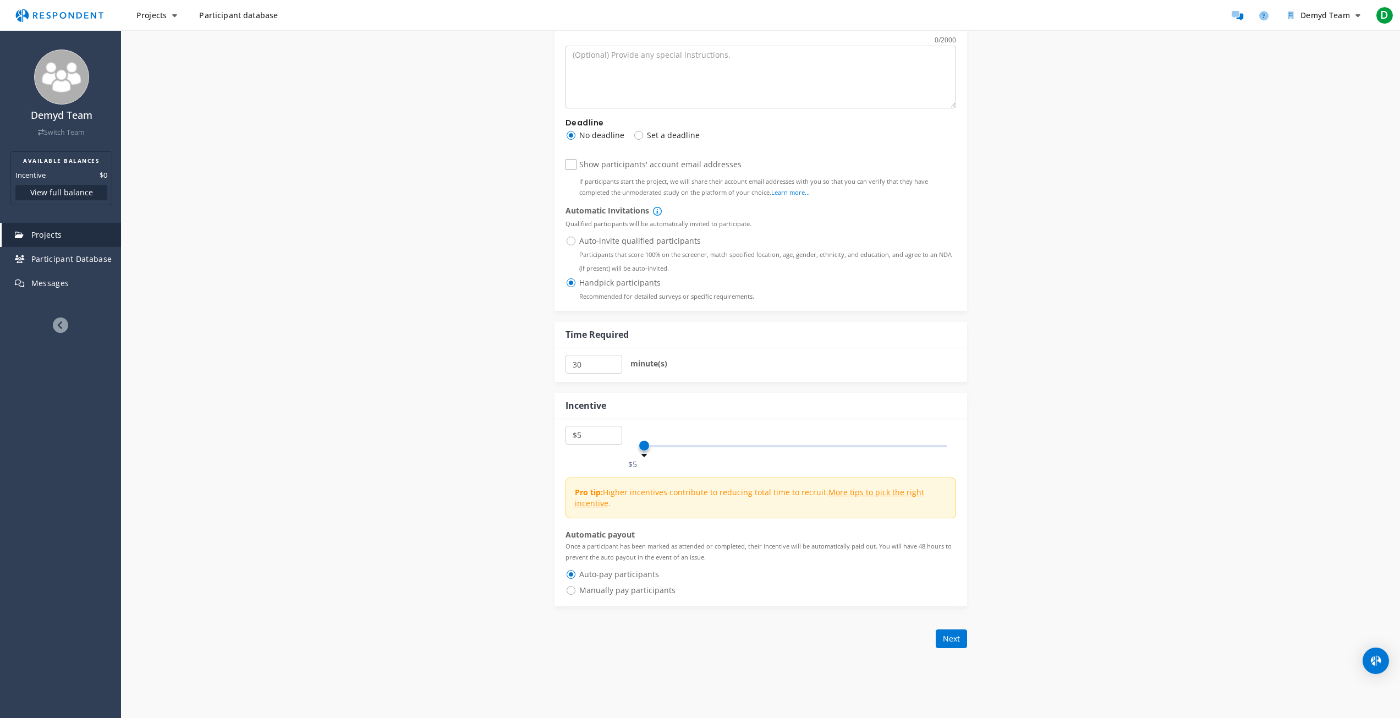
click at [436, 409] on div "Details Audience Quotas Questions Summary Internal Project Name * test This is …" at bounding box center [760, 59] width 1279 height 1518
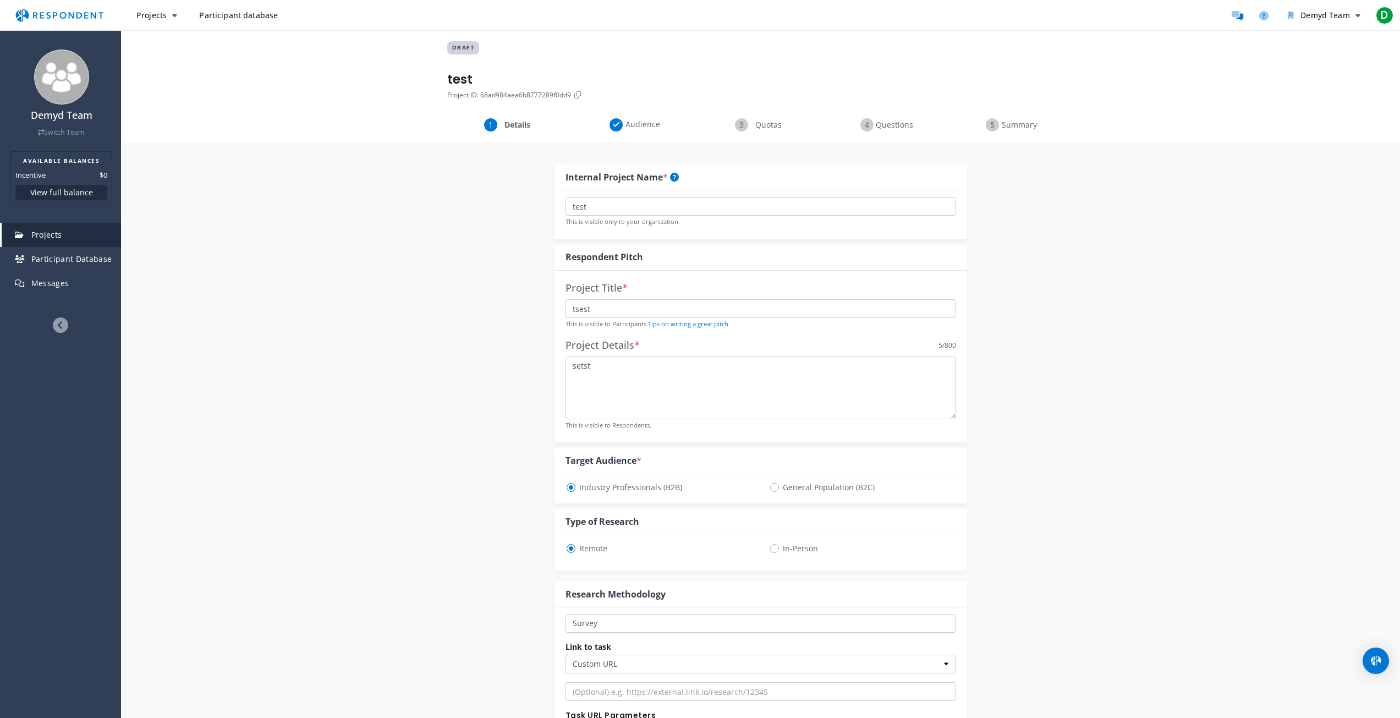
scroll to position [0, 0]
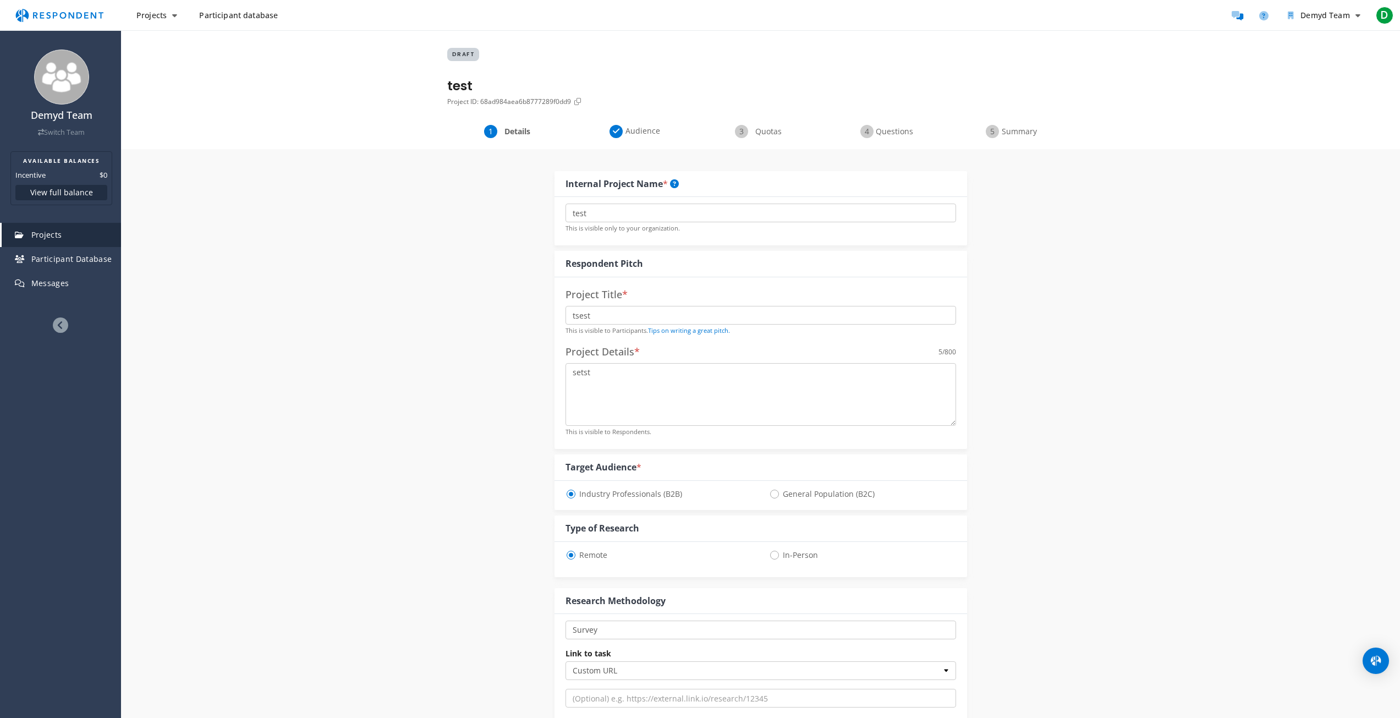
click at [1034, 119] on div "DRAFT test Project ID: 68ad984aea6b8777289f0dd9" at bounding box center [760, 77] width 627 height 95
click at [1030, 122] on div "DRAFT test Project ID: 68ad984aea6b8777289f0dd9" at bounding box center [760, 77] width 627 height 95
click at [1030, 126] on span "Summary" at bounding box center [1019, 131] width 36 height 11
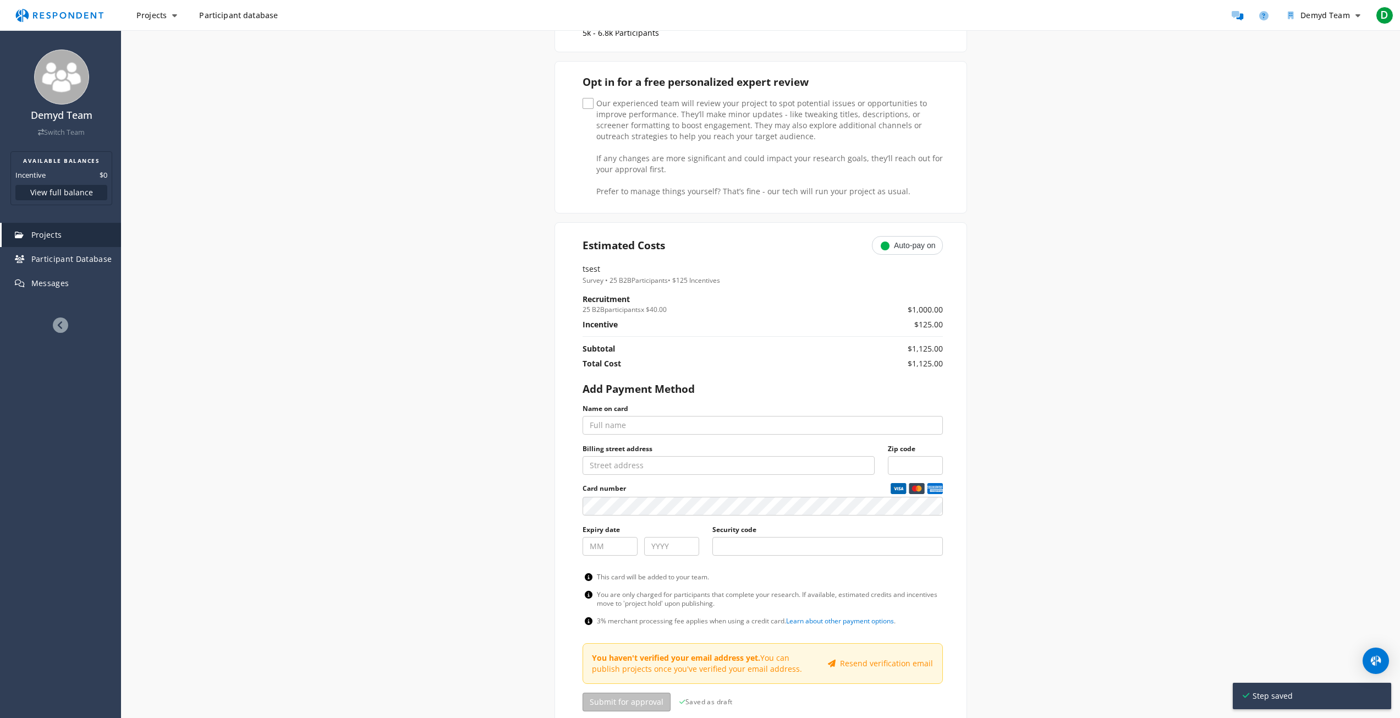
scroll to position [275, 0]
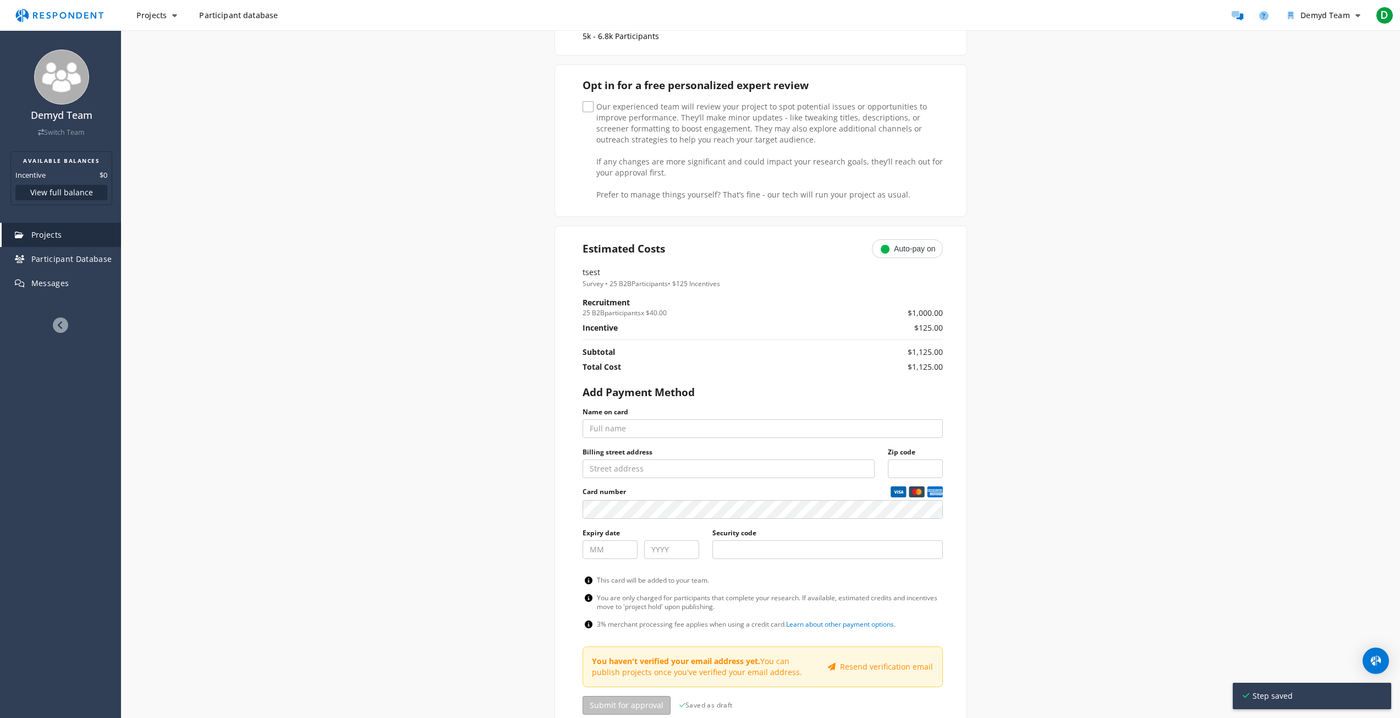
click at [618, 309] on ng-pluralize "participants" at bounding box center [623, 312] width 36 height 9
click at [620, 309] on ng-pluralize "participants" at bounding box center [623, 312] width 36 height 9
copy tr "25 B2B participants x $40.00"
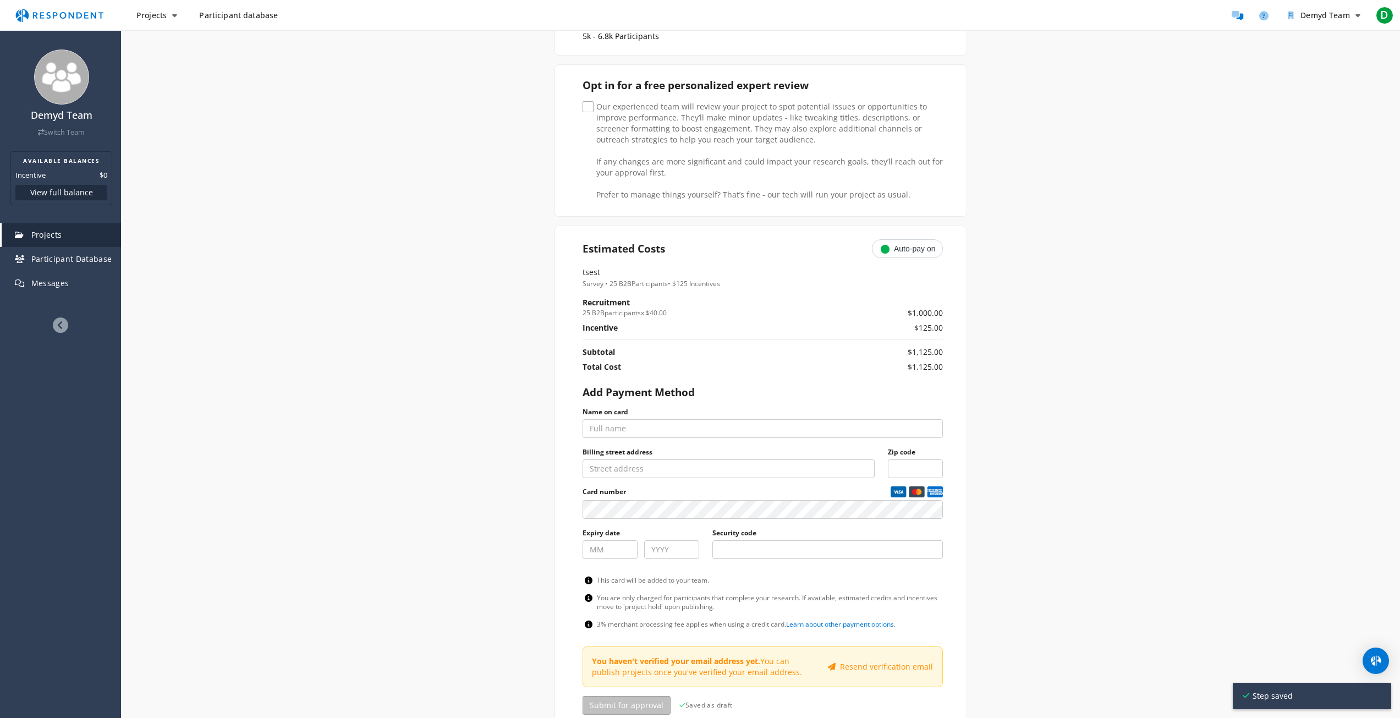
click at [761, 322] on th "Incentive" at bounding box center [710, 331] width 254 height 18
click at [1064, 149] on div "Internal Project Name * test This is visible only to your organization. Respond…" at bounding box center [761, 310] width 644 height 872
